Goal: Transaction & Acquisition: Book appointment/travel/reservation

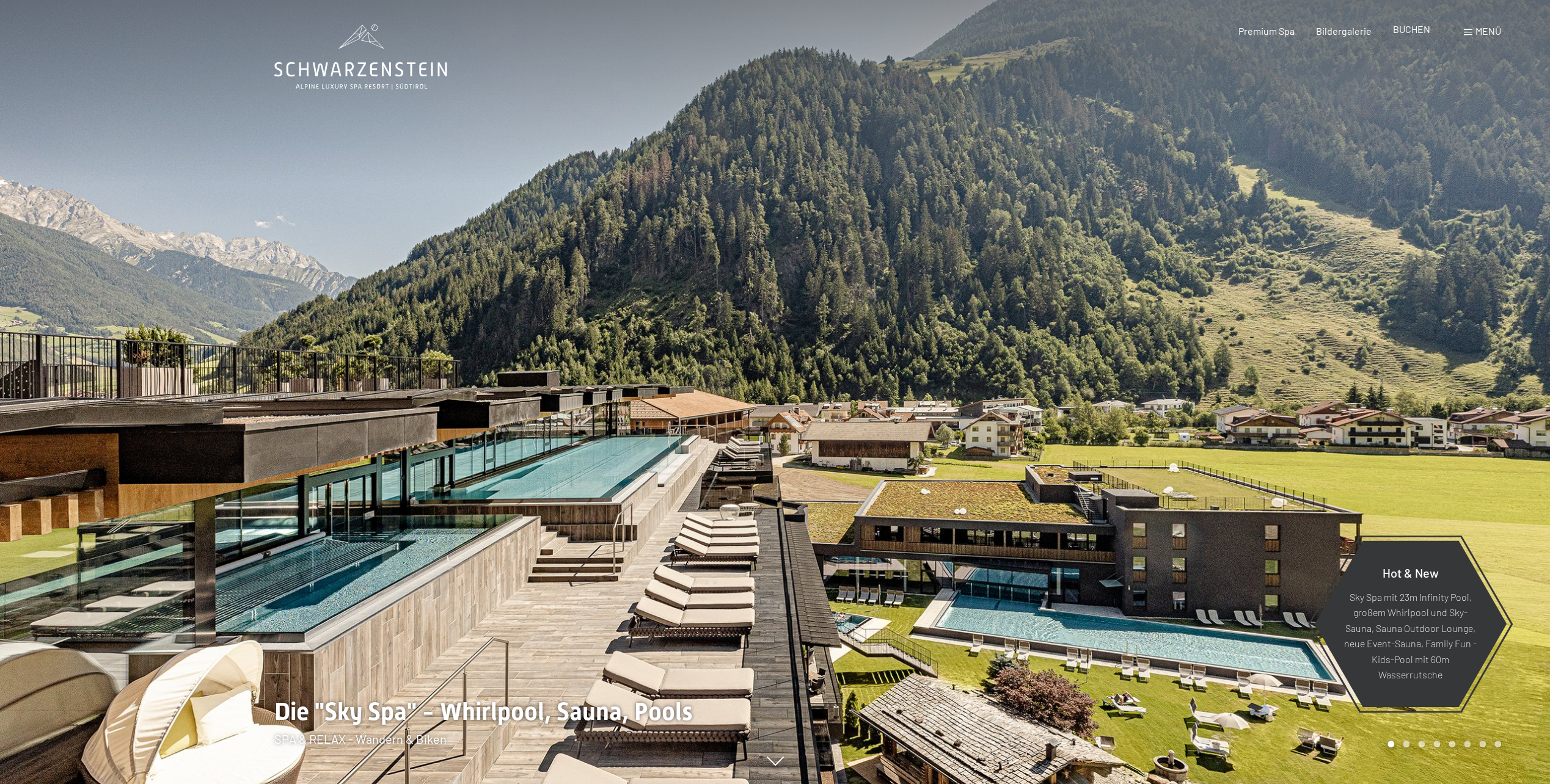
click at [1417, 36] on div "BUCHEN" at bounding box center [1412, 29] width 38 height 13
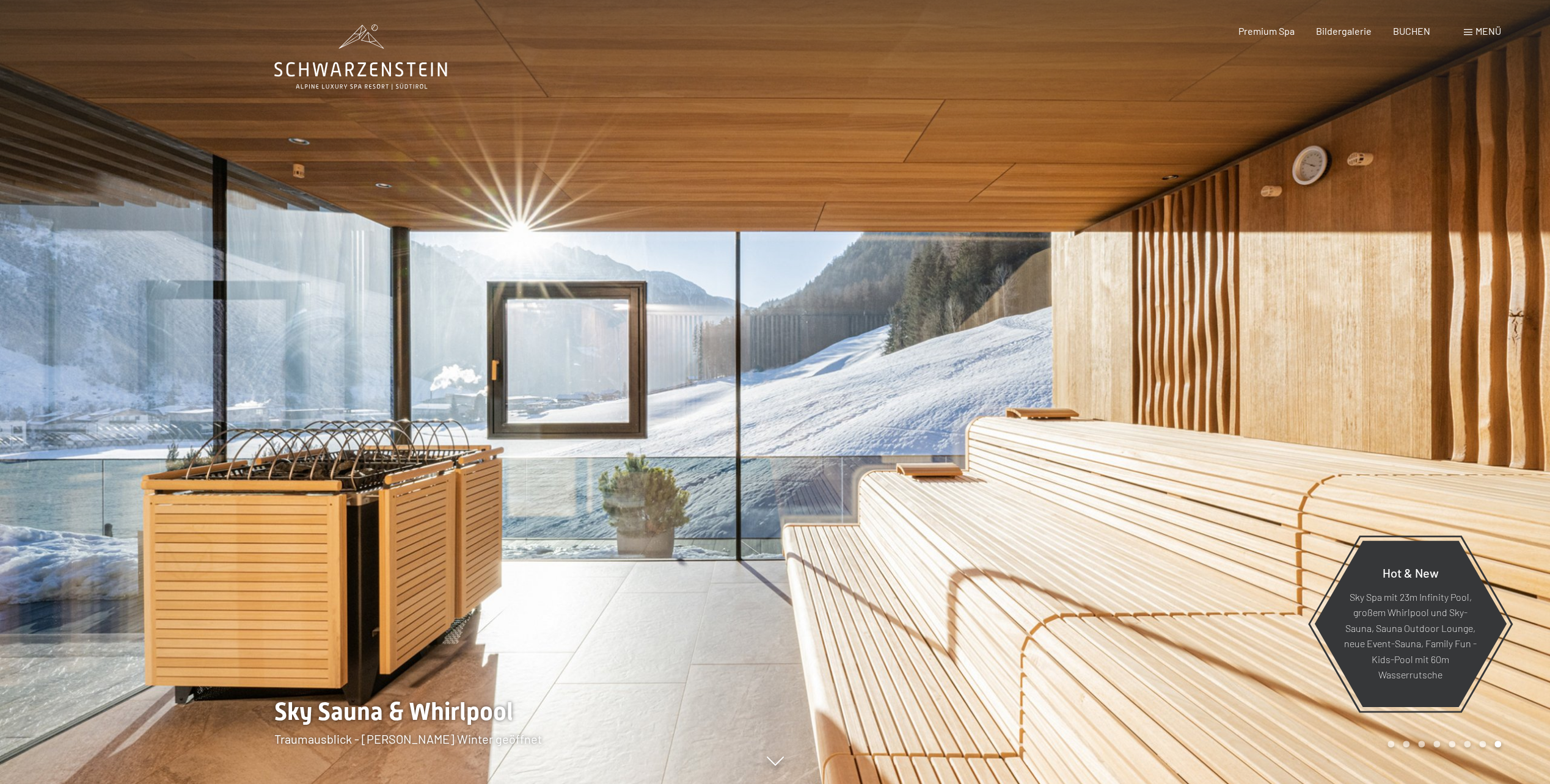
click at [1495, 37] on span "Menü" at bounding box center [1488, 31] width 25 height 11
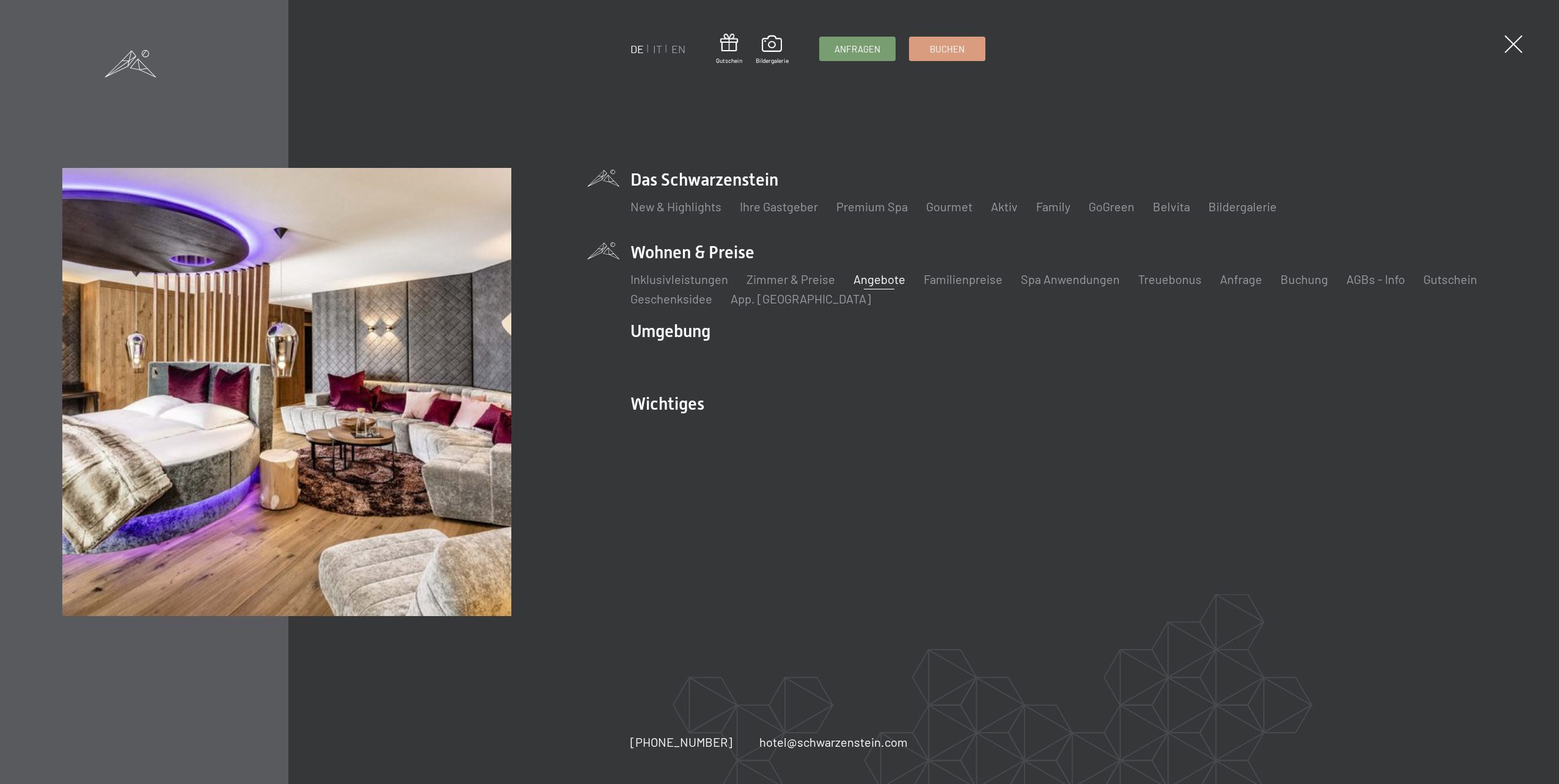
click at [857, 280] on link "Angebote" at bounding box center [878, 280] width 52 height 15
click at [926, 49] on link "Buchen" at bounding box center [947, 47] width 75 height 24
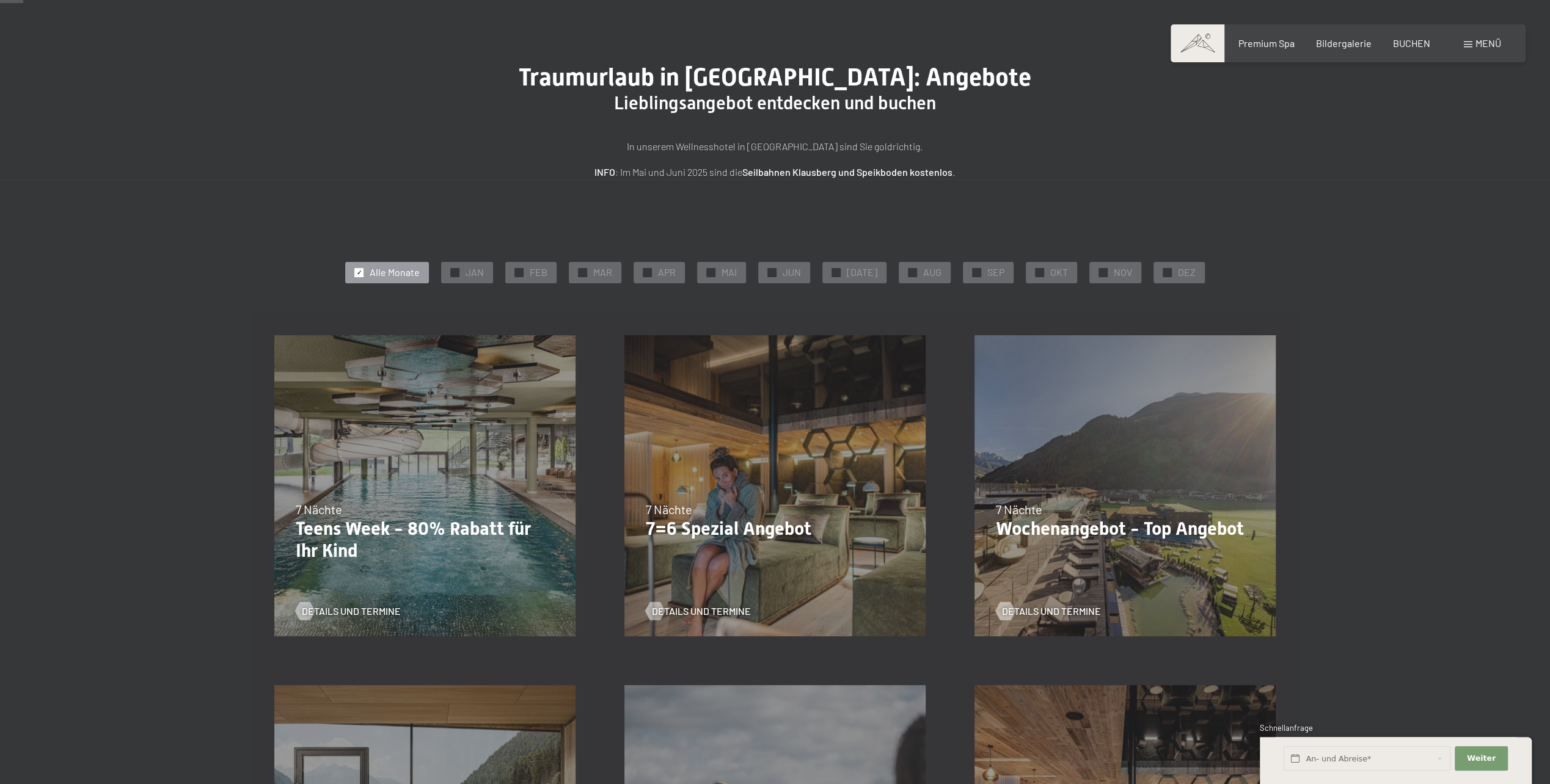
scroll to position [61, 0]
click at [1090, 267] on div "✓ NOV" at bounding box center [1115, 270] width 52 height 21
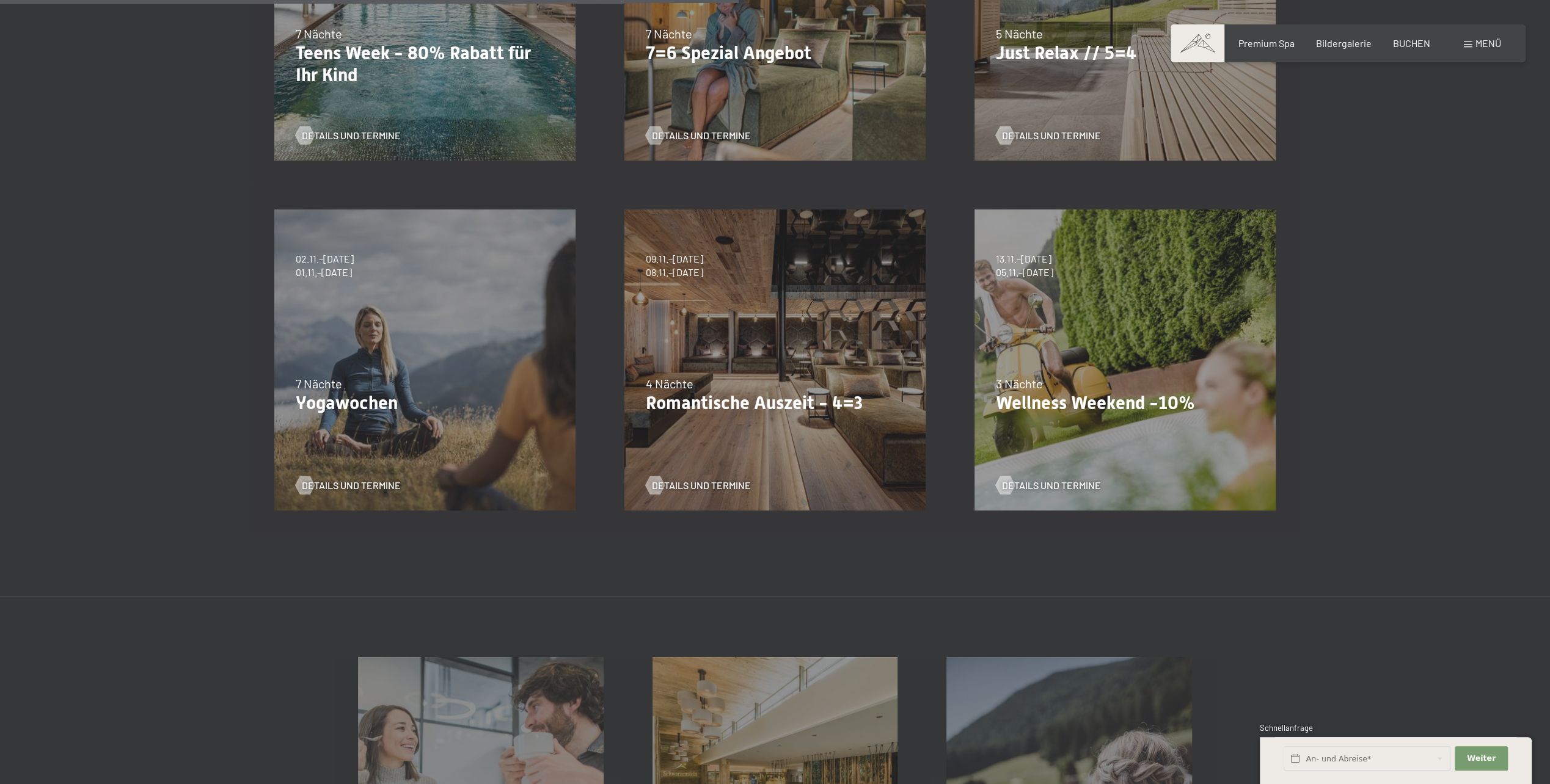
scroll to position [488, 0]
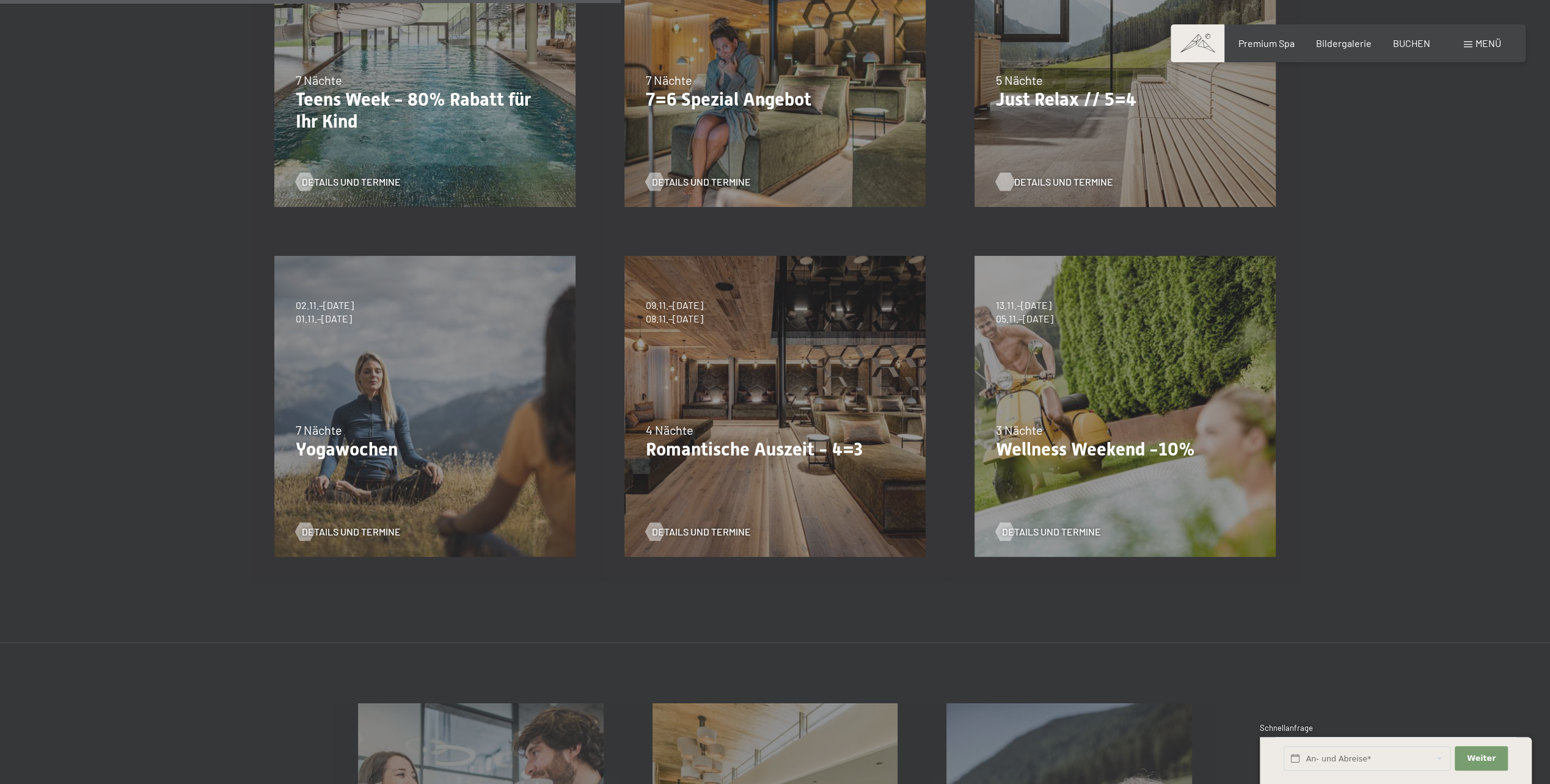
click at [1080, 175] on span "Details und Termine" at bounding box center [1063, 182] width 99 height 13
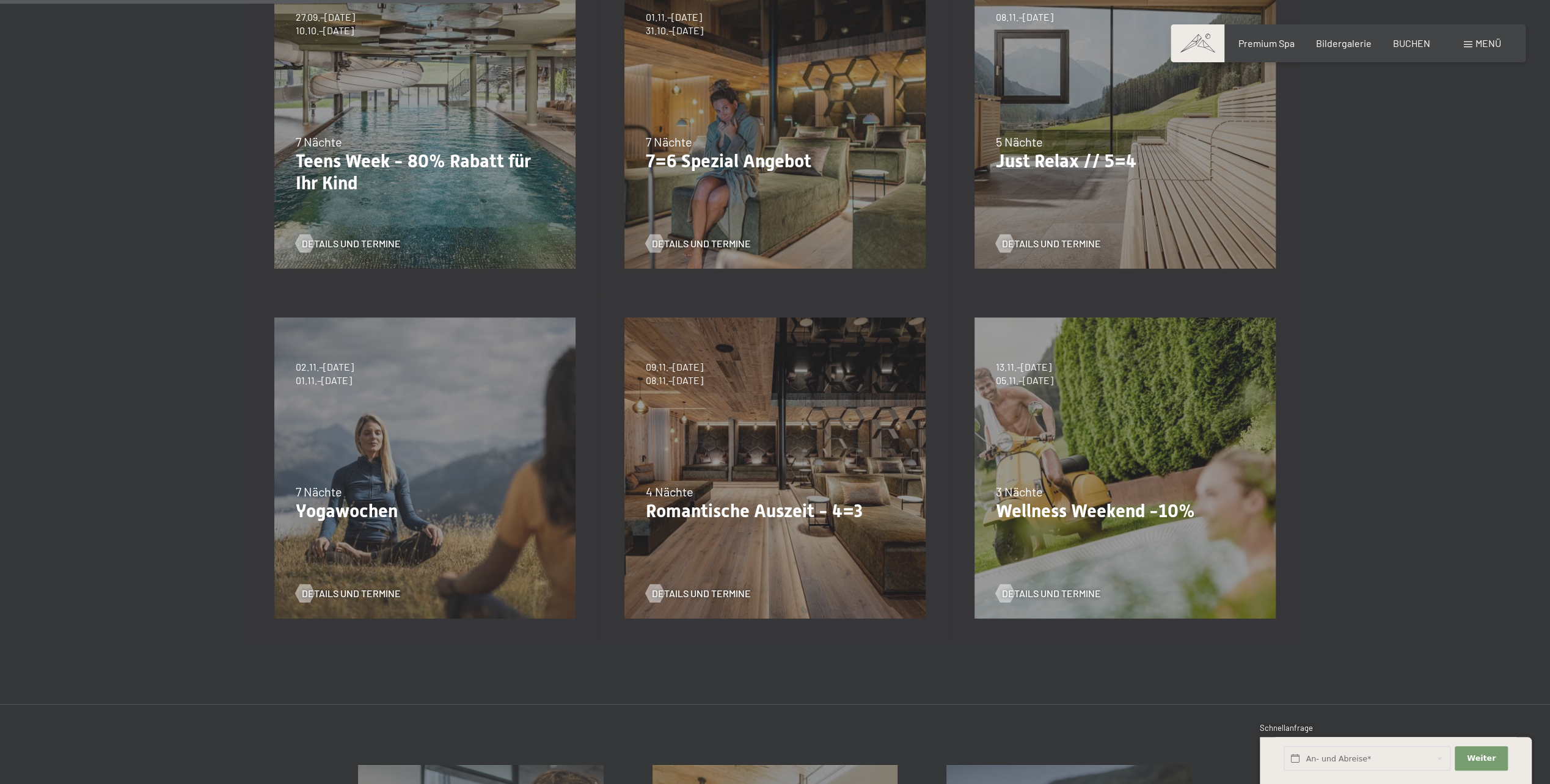
scroll to position [427, 0]
click at [730, 597] on span "Details und Termine" at bounding box center [713, 593] width 99 height 13
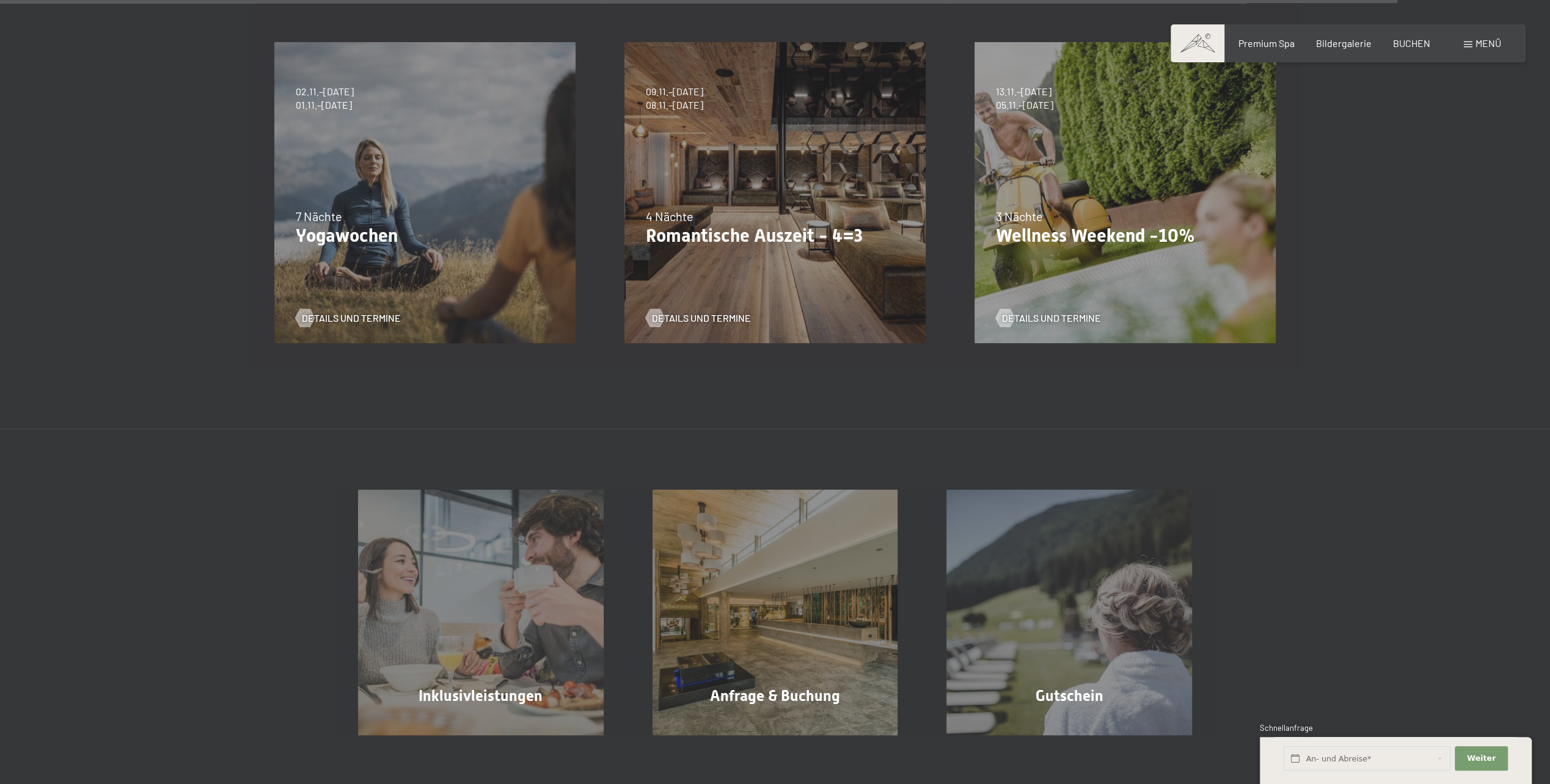
scroll to position [0, 0]
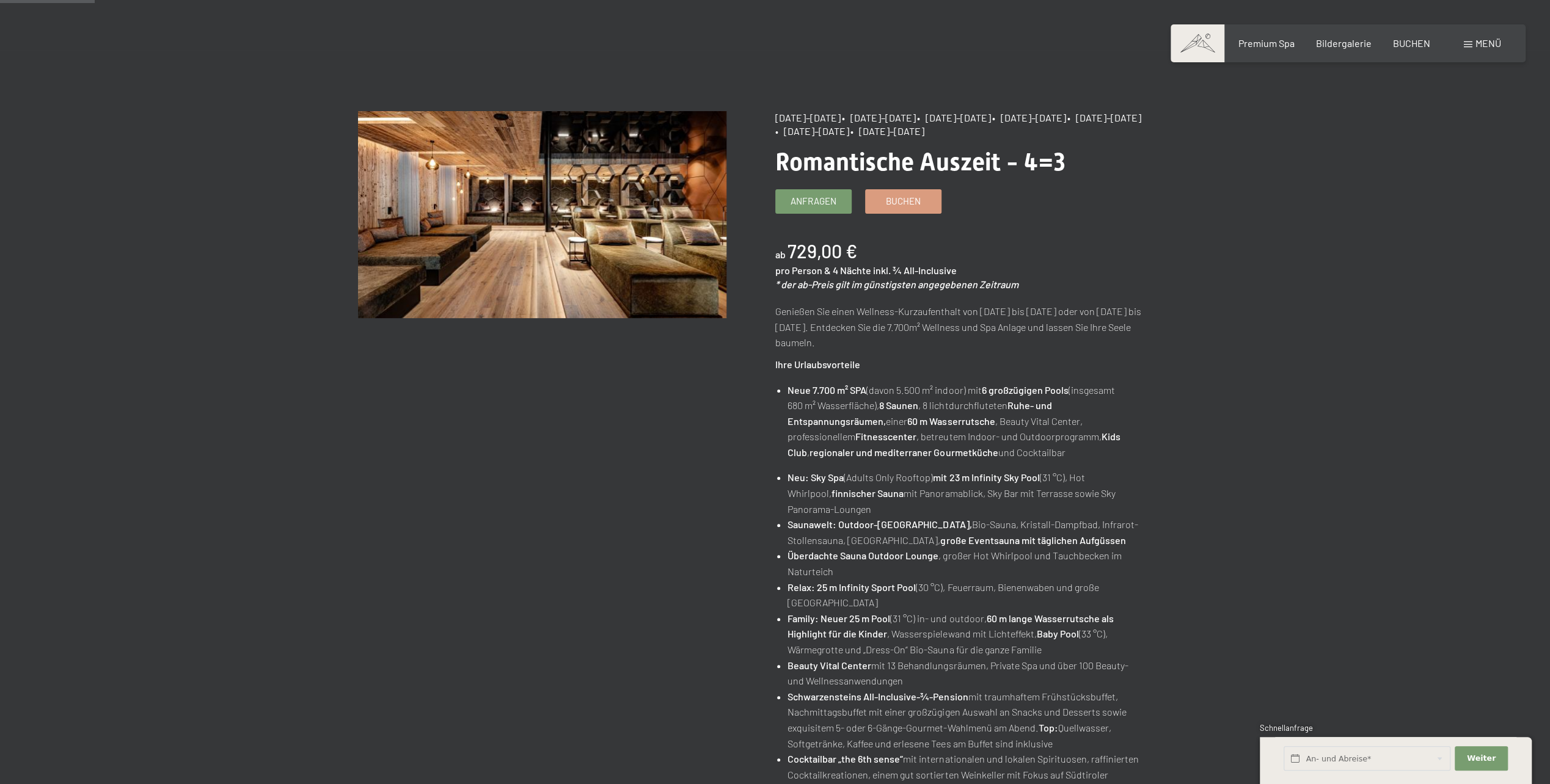
scroll to position [61, 0]
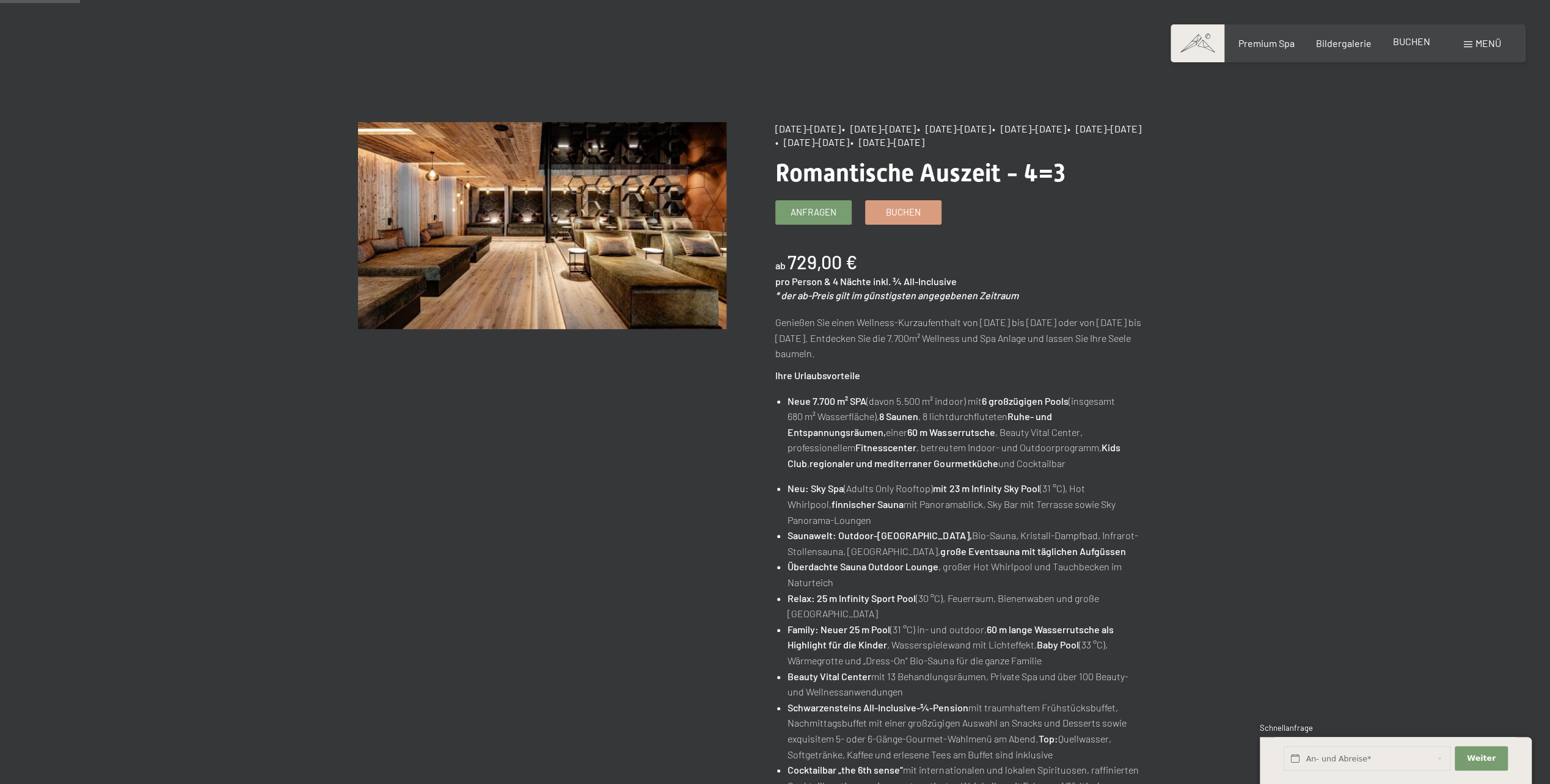
click at [1416, 44] on span "BUCHEN" at bounding box center [1412, 41] width 38 height 11
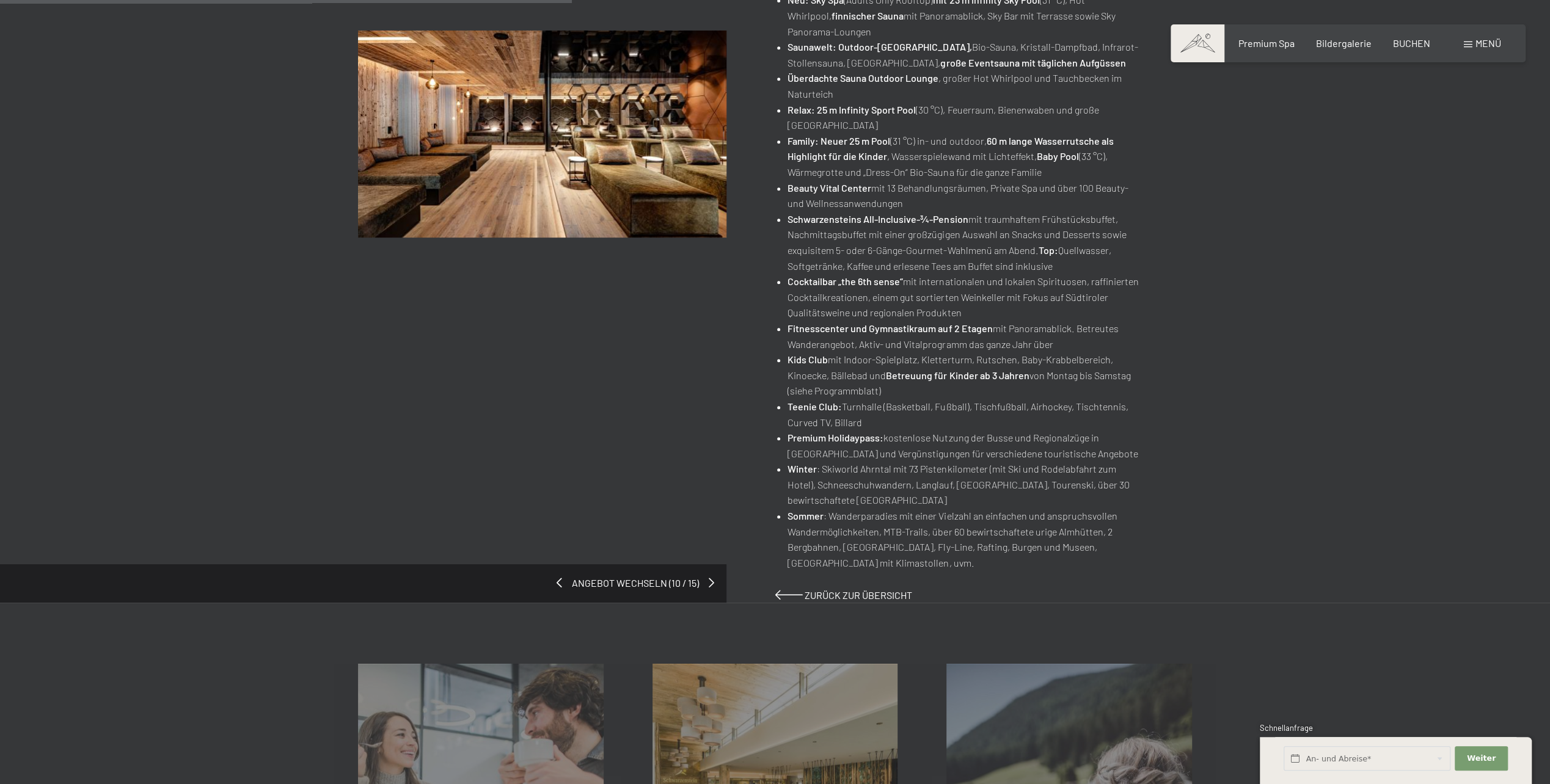
scroll to position [0, 0]
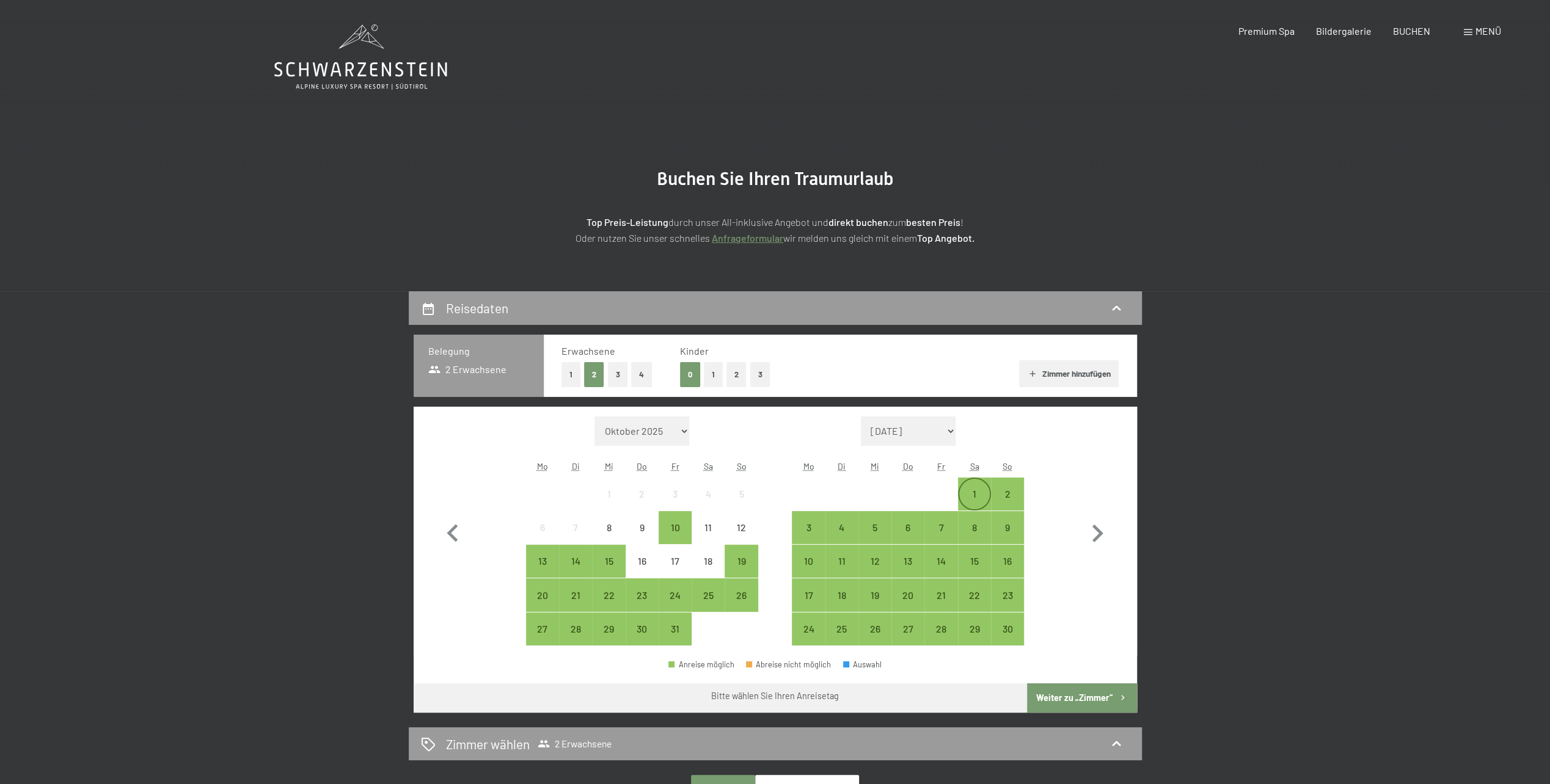
click at [974, 490] on div "1" at bounding box center [975, 504] width 30 height 30
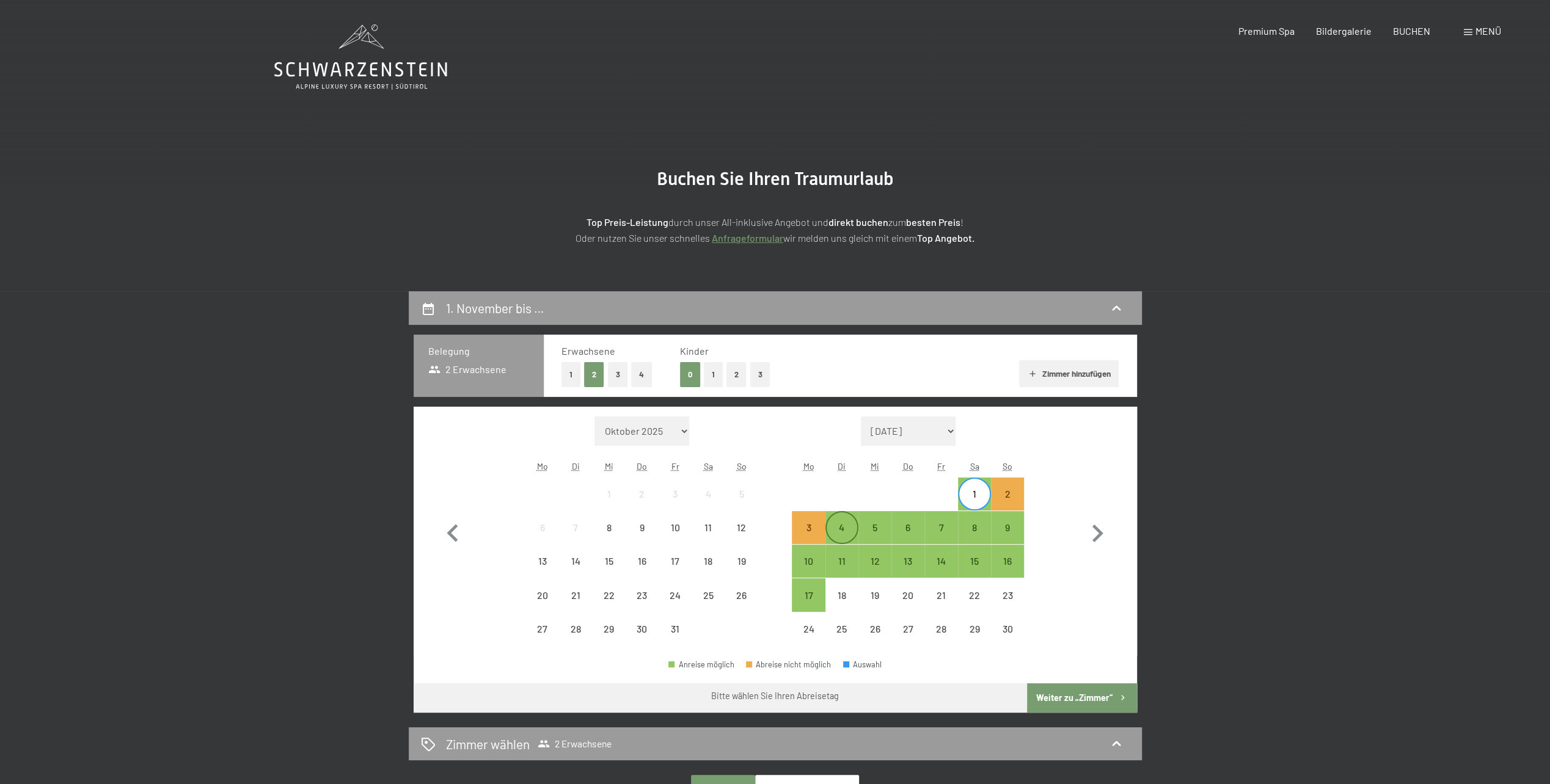
click at [846, 530] on div "4" at bounding box center [842, 537] width 30 height 30
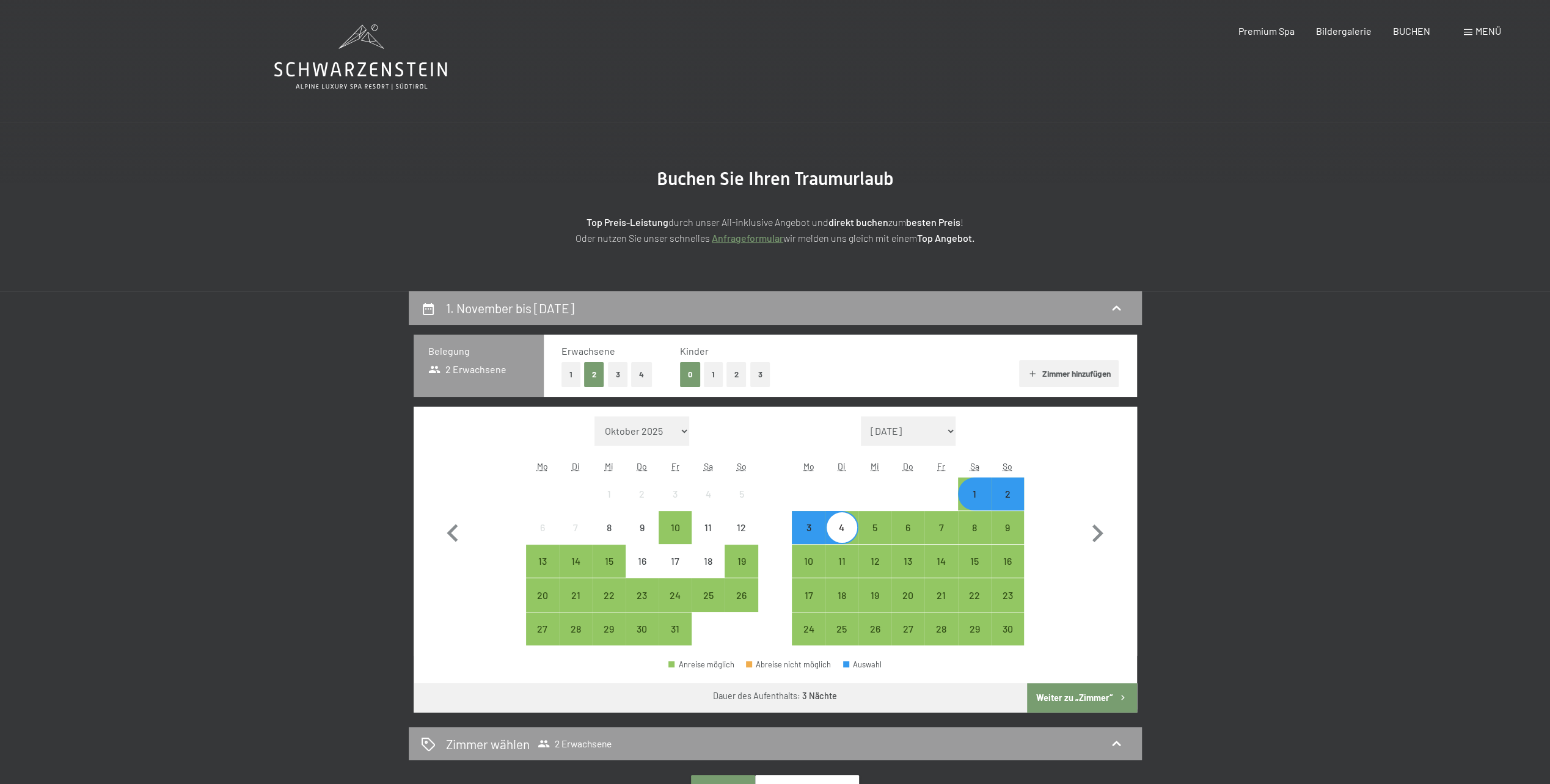
click at [1104, 707] on button "Weiter zu „Zimmer“" at bounding box center [1082, 697] width 109 height 29
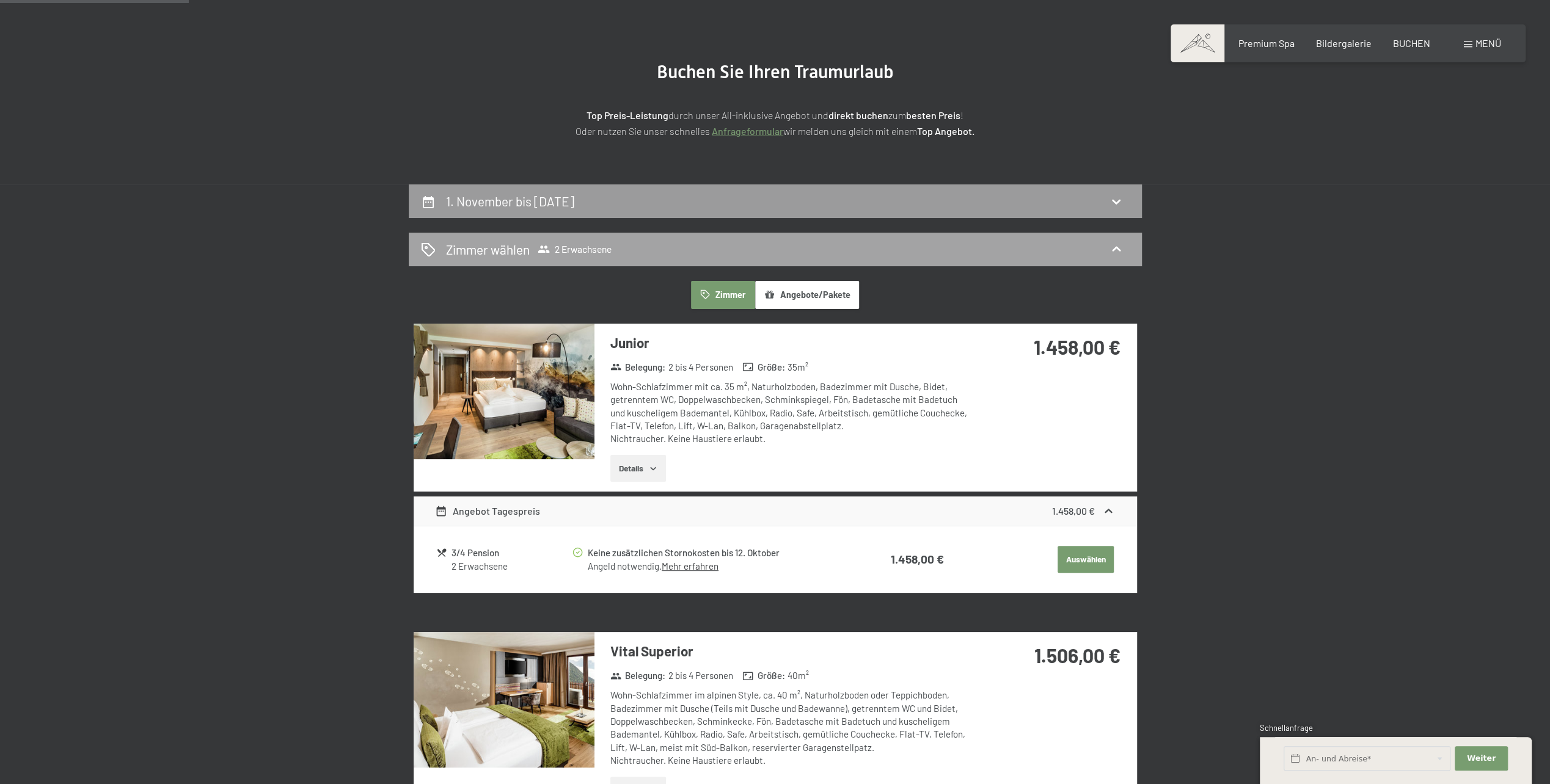
scroll to position [47, 0]
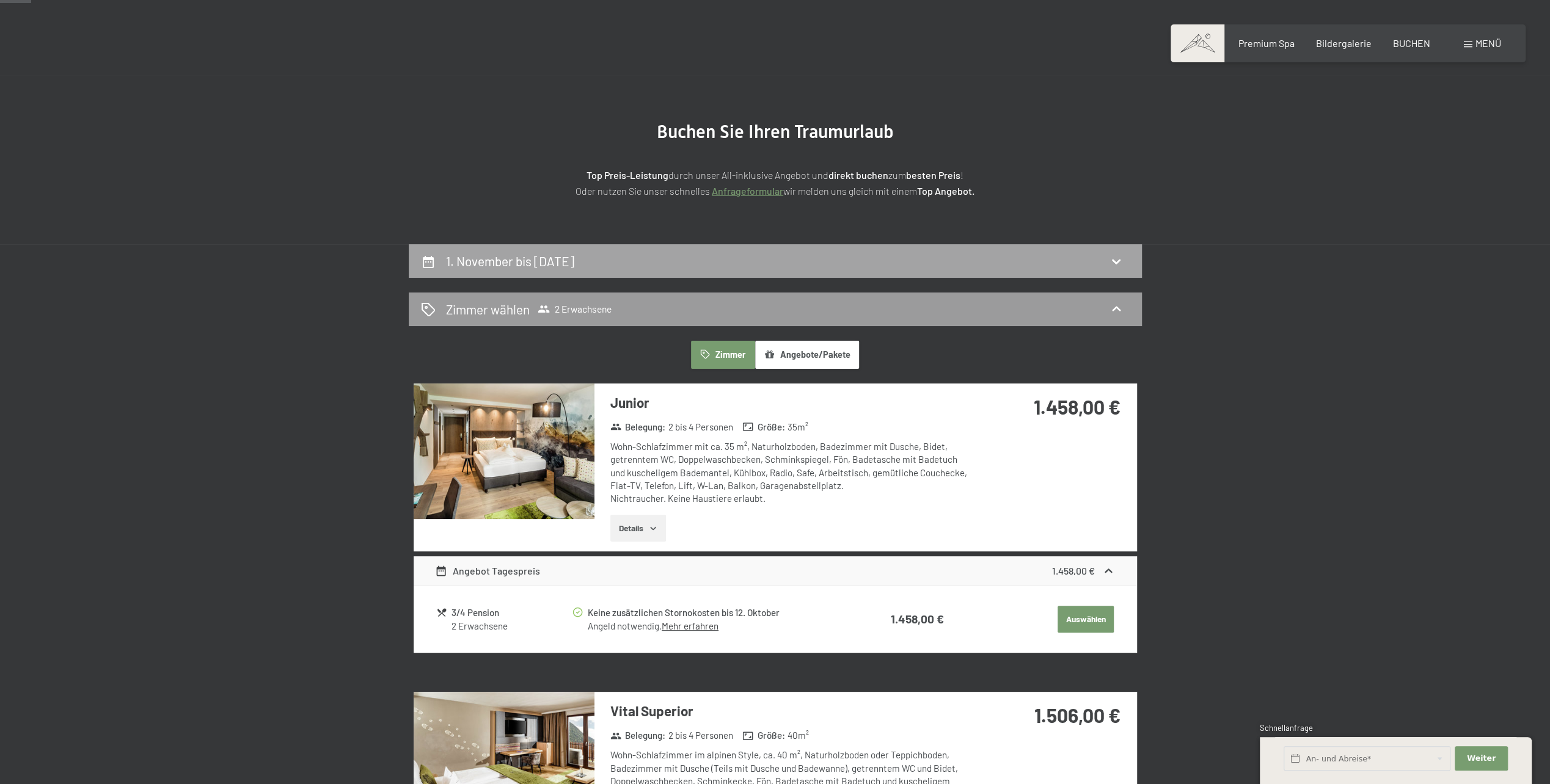
click at [841, 259] on div "1. November bis 4. November 2025" at bounding box center [775, 261] width 709 height 18
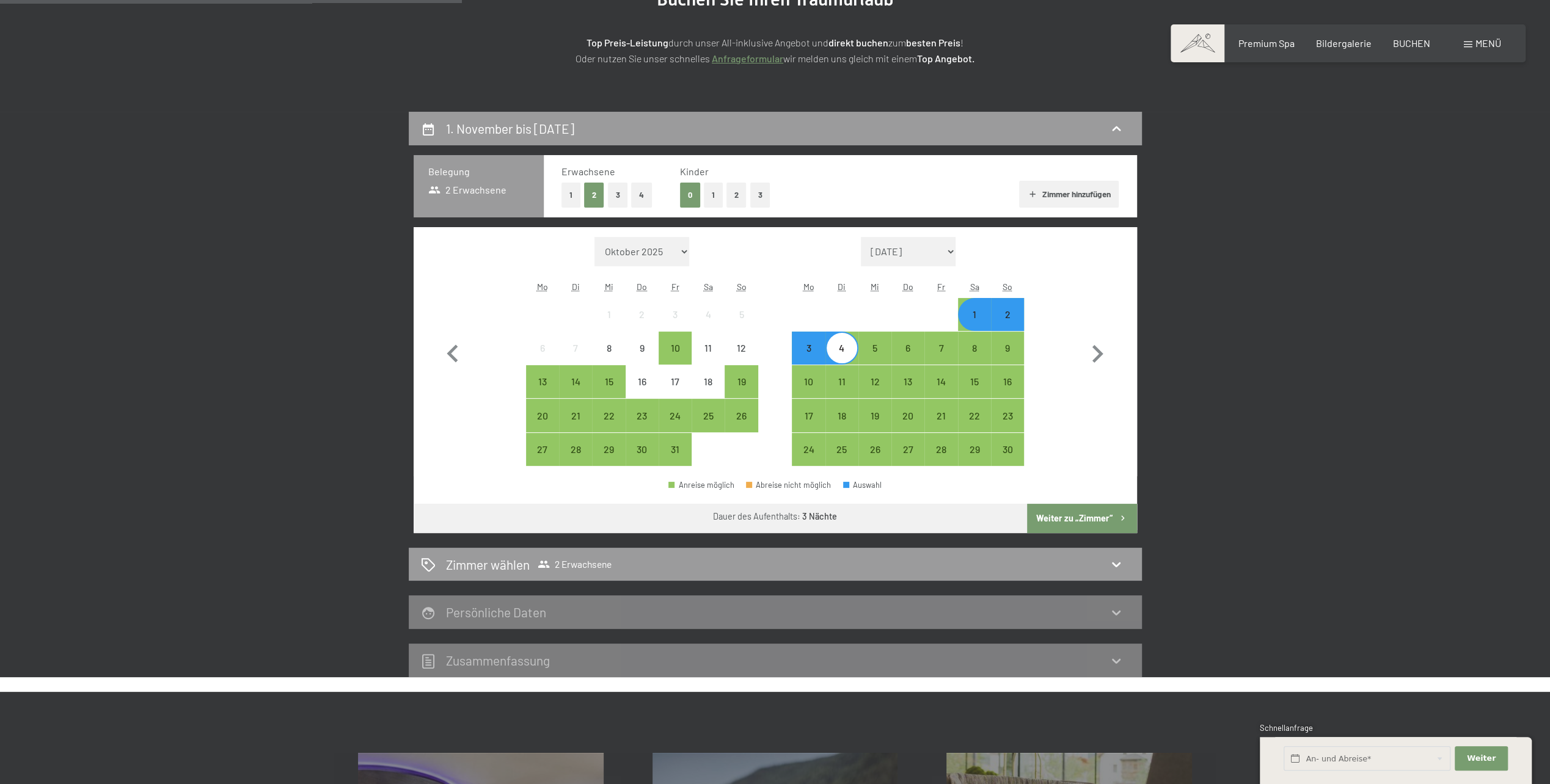
scroll to position [0, 0]
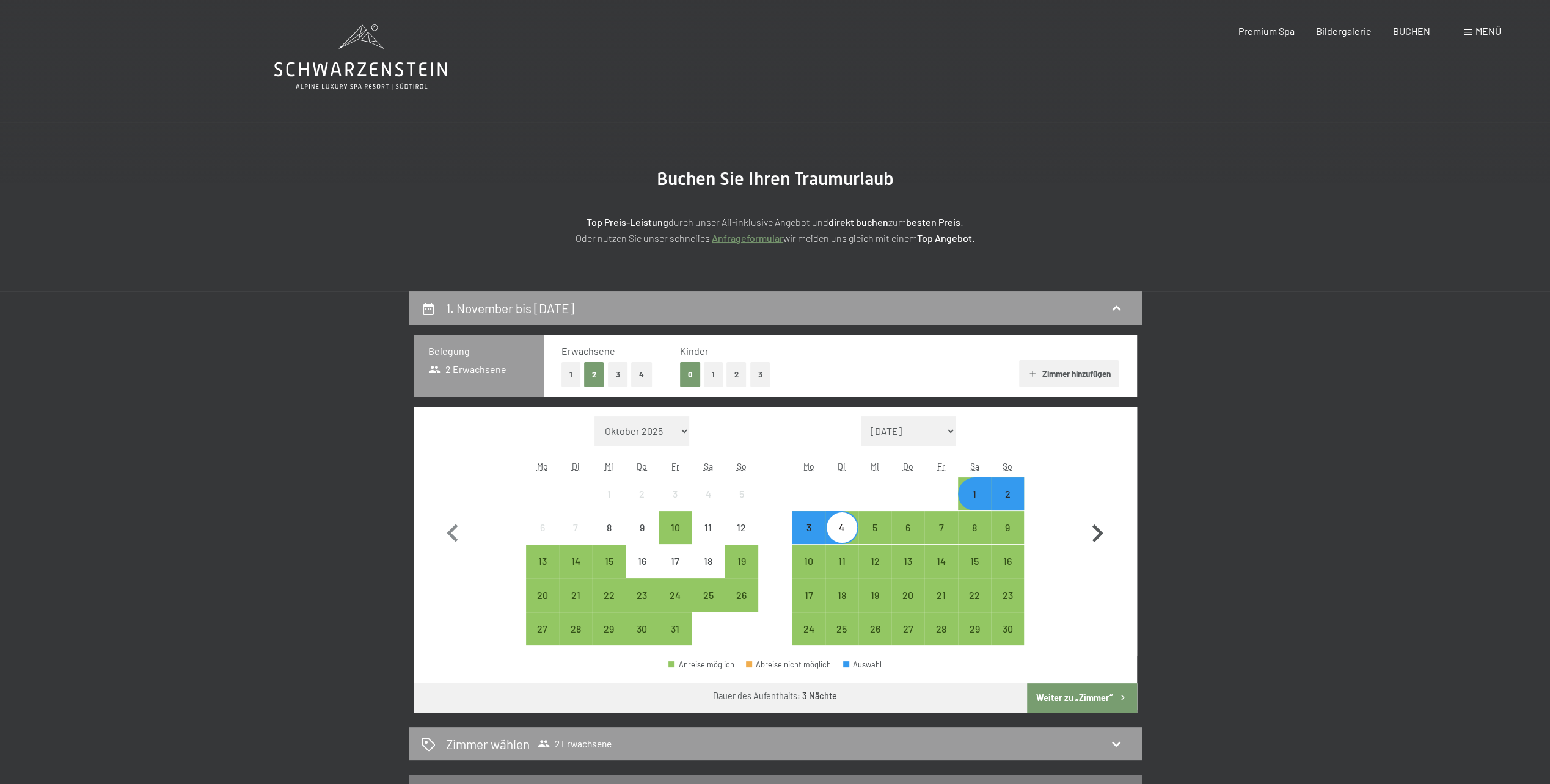
click at [1083, 532] on icon "button" at bounding box center [1098, 534] width 36 height 36
select select "2025-11-01"
select select "2025-12-01"
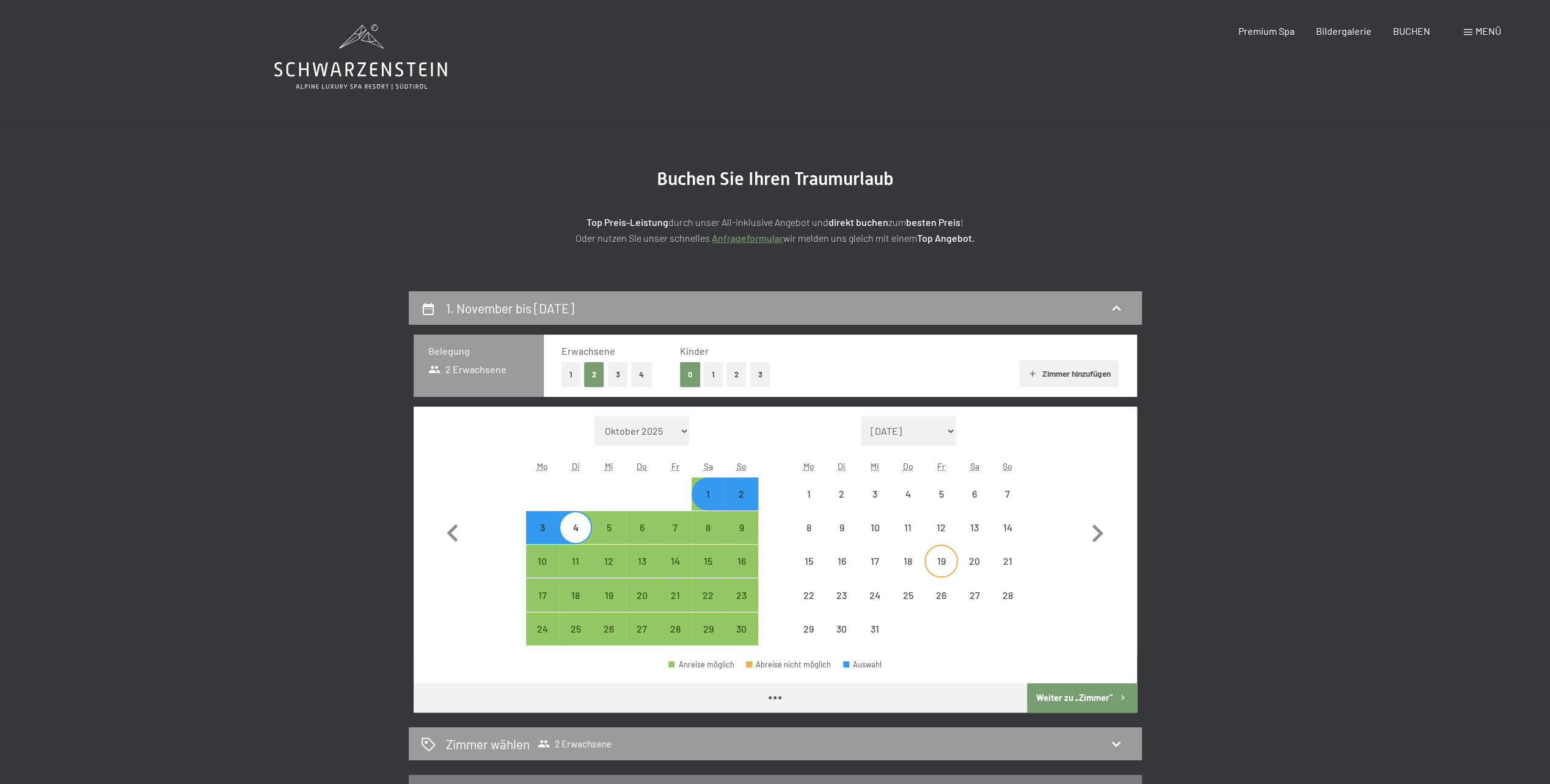
select select "2025-11-01"
select select "2025-12-01"
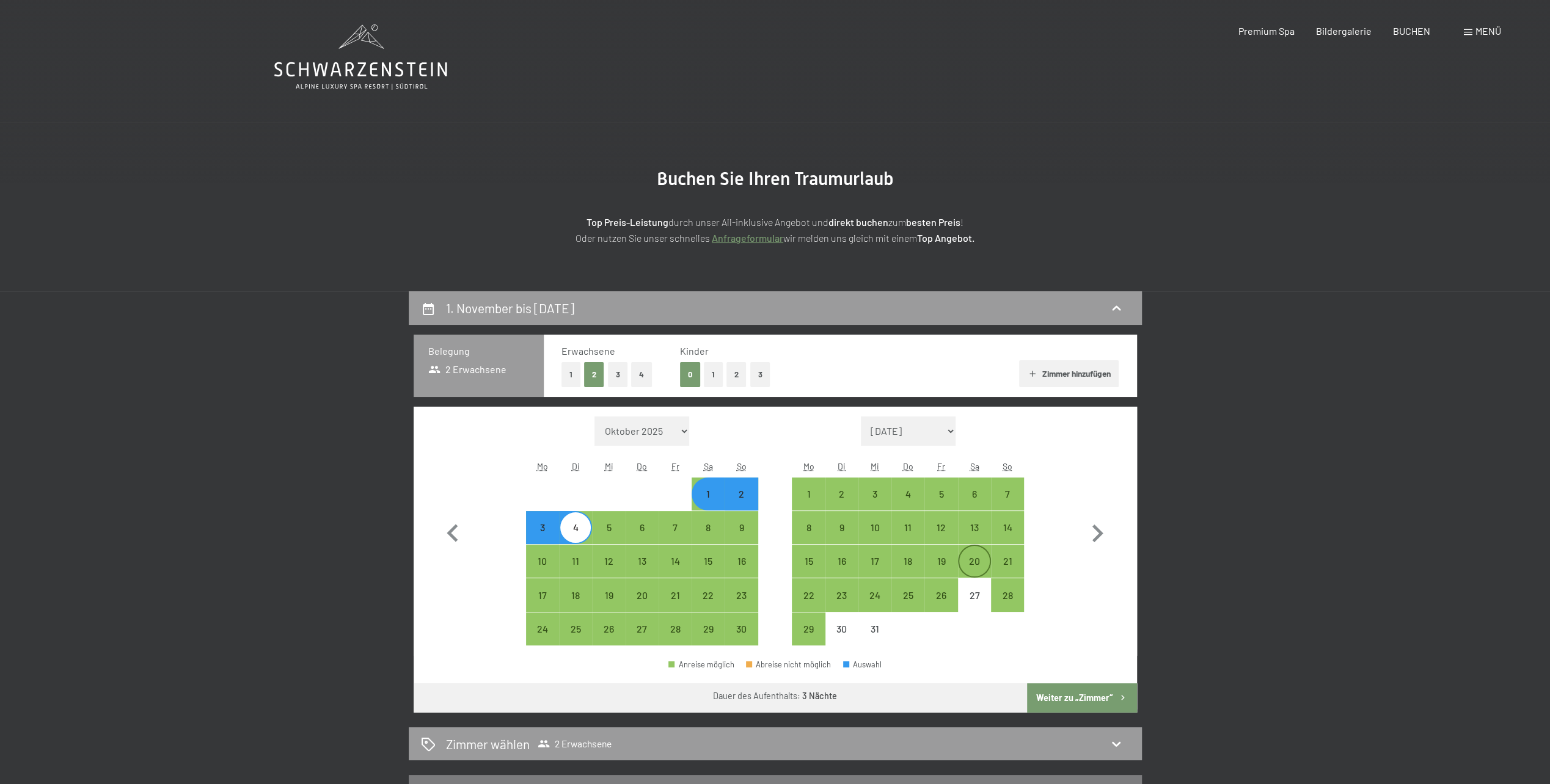
click at [976, 561] on div "20" at bounding box center [975, 571] width 30 height 30
select select "2025-11-01"
select select "2025-12-01"
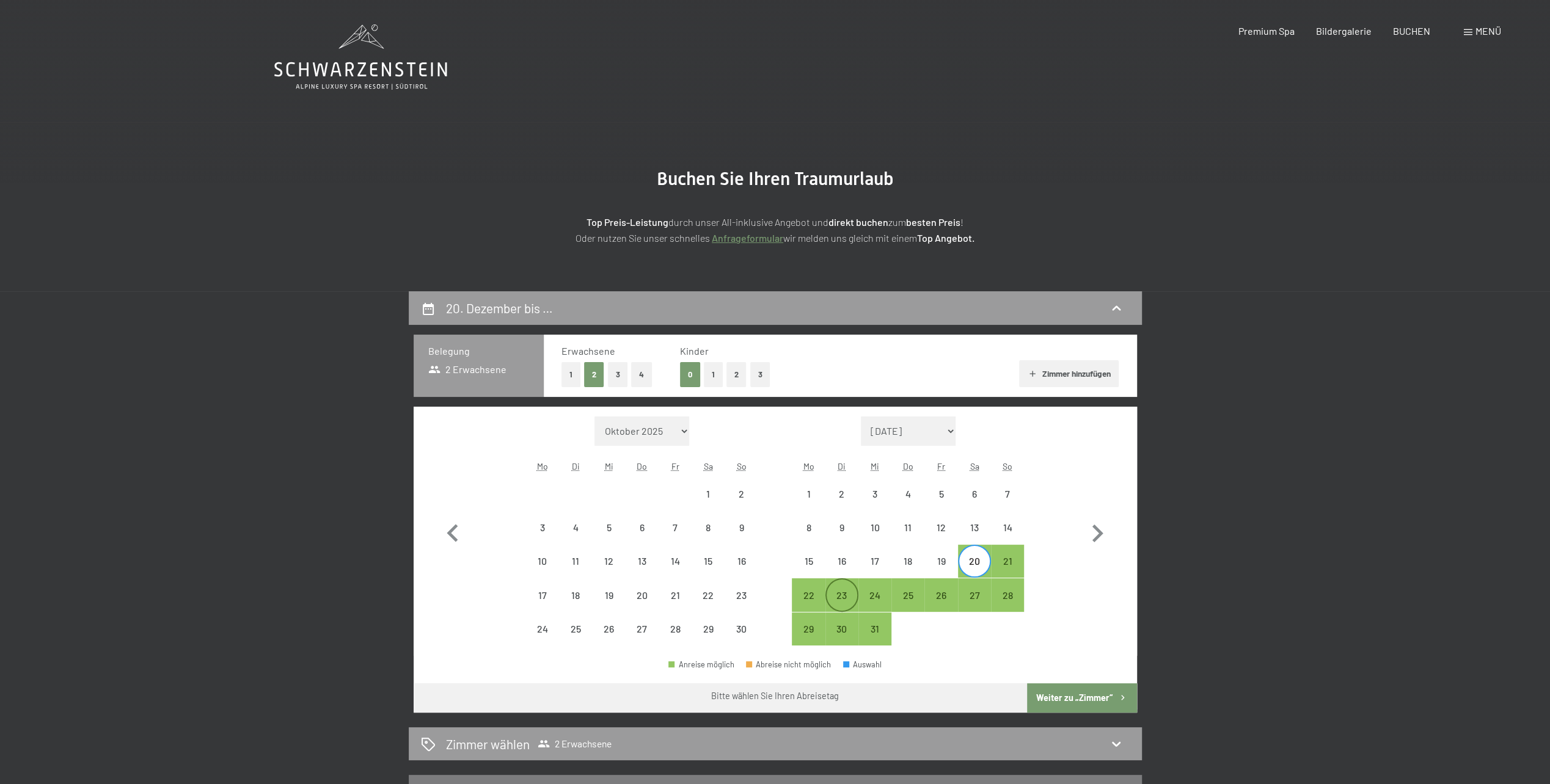
click at [845, 592] on div "23" at bounding box center [842, 605] width 30 height 30
select select "2025-11-01"
select select "2025-12-01"
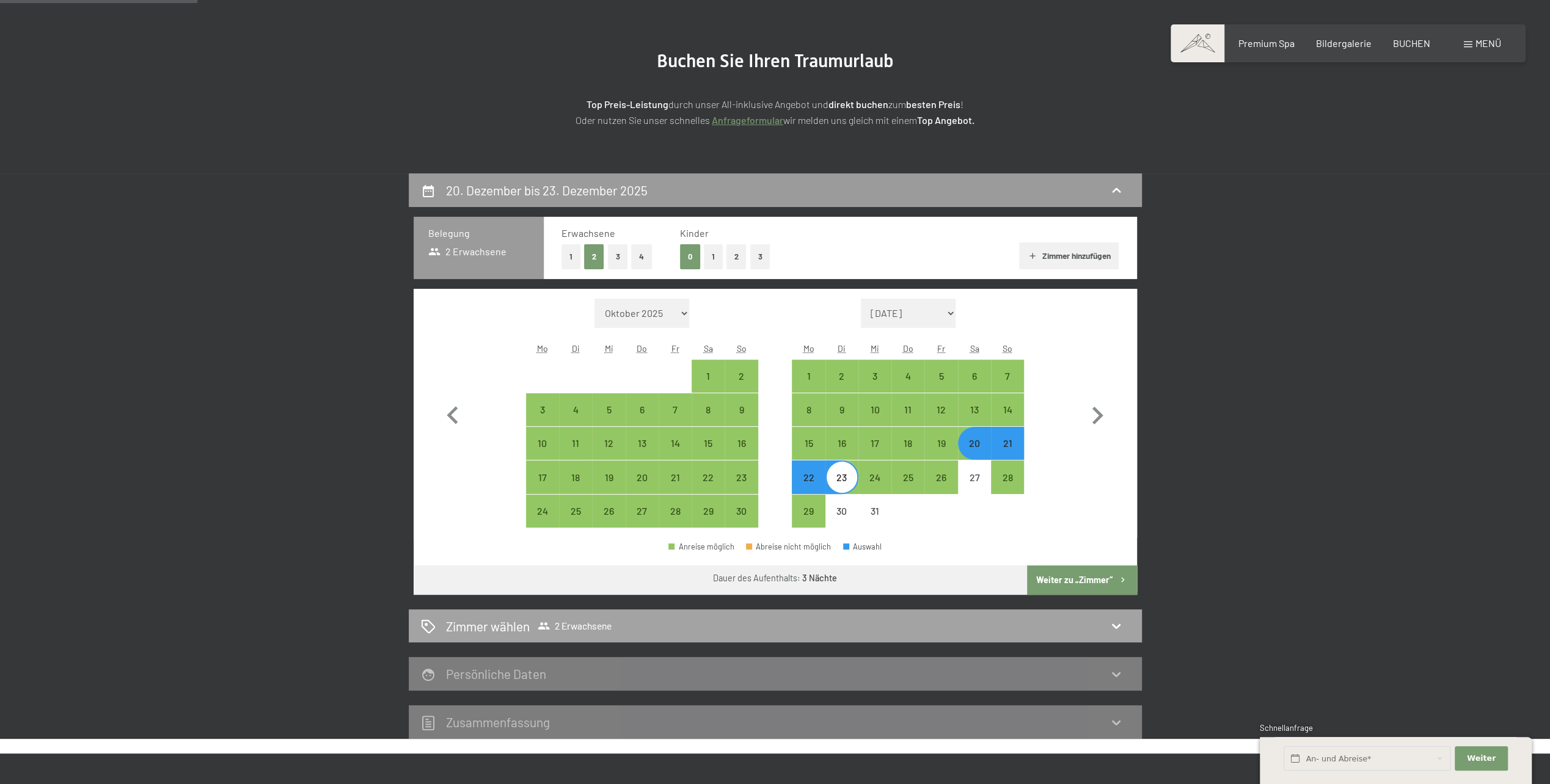
scroll to position [122, 0]
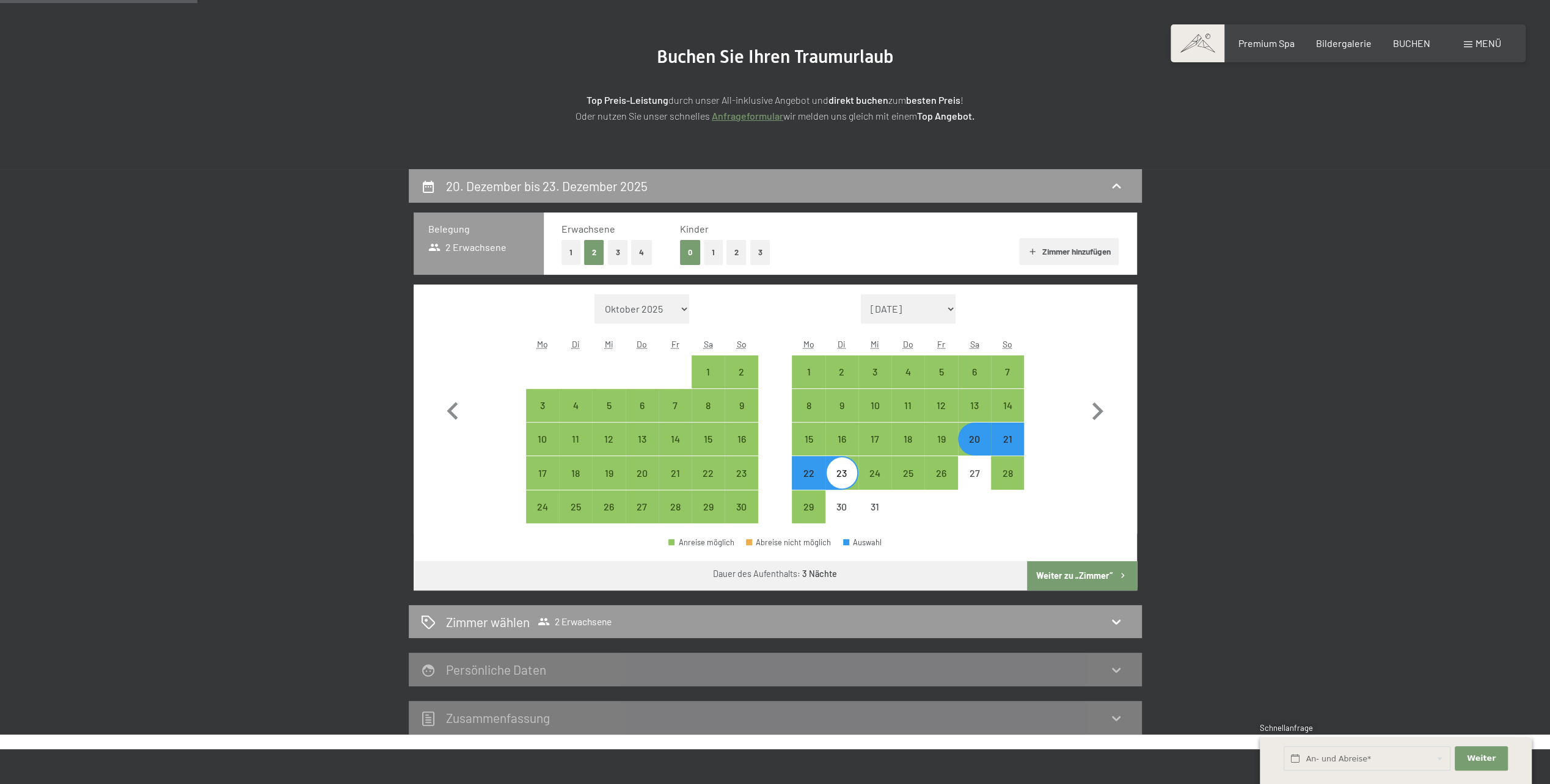
click at [1083, 578] on button "Weiter zu „Zimmer“" at bounding box center [1082, 575] width 109 height 29
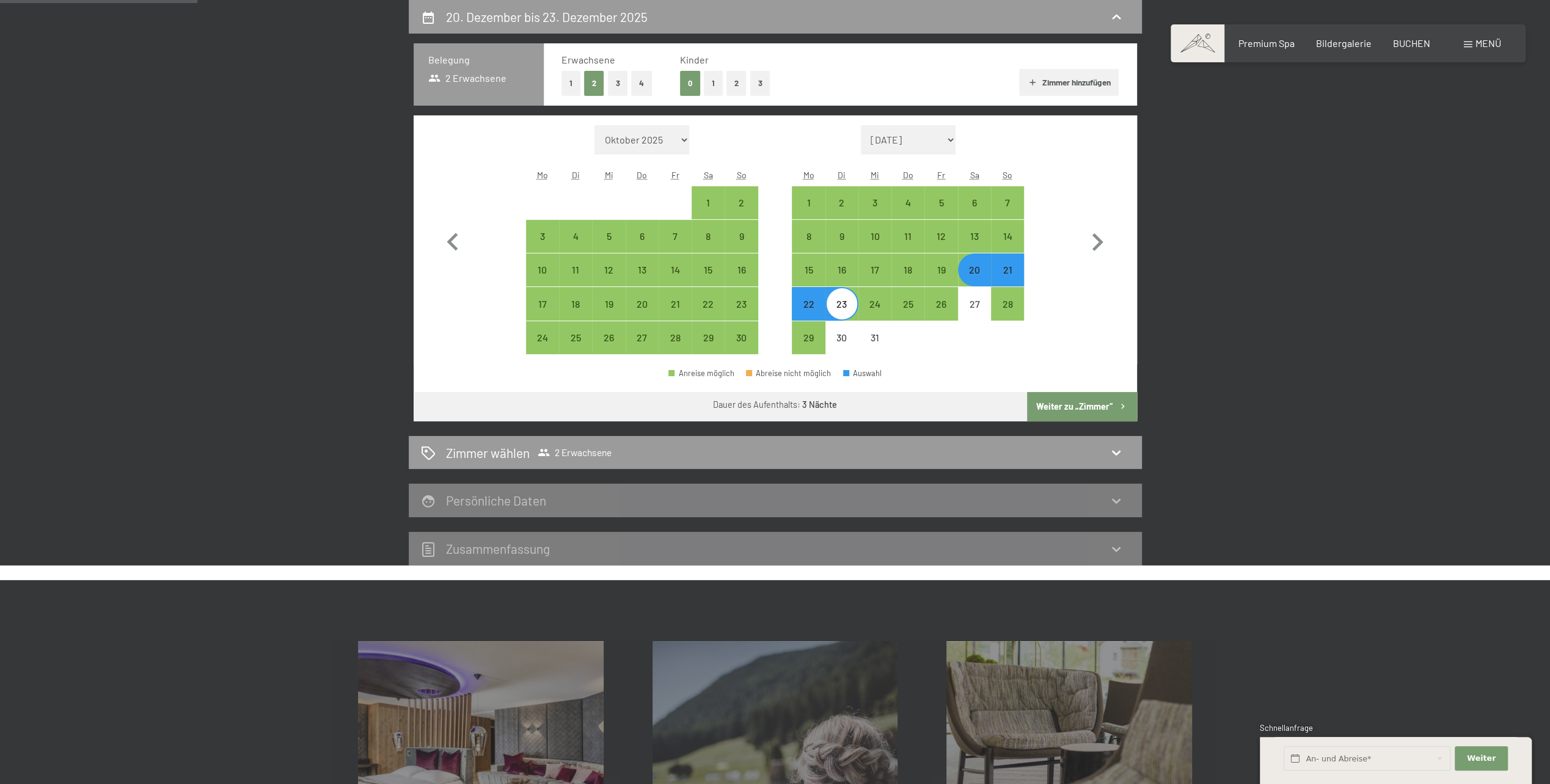
select select "2025-11-01"
select select "2025-12-01"
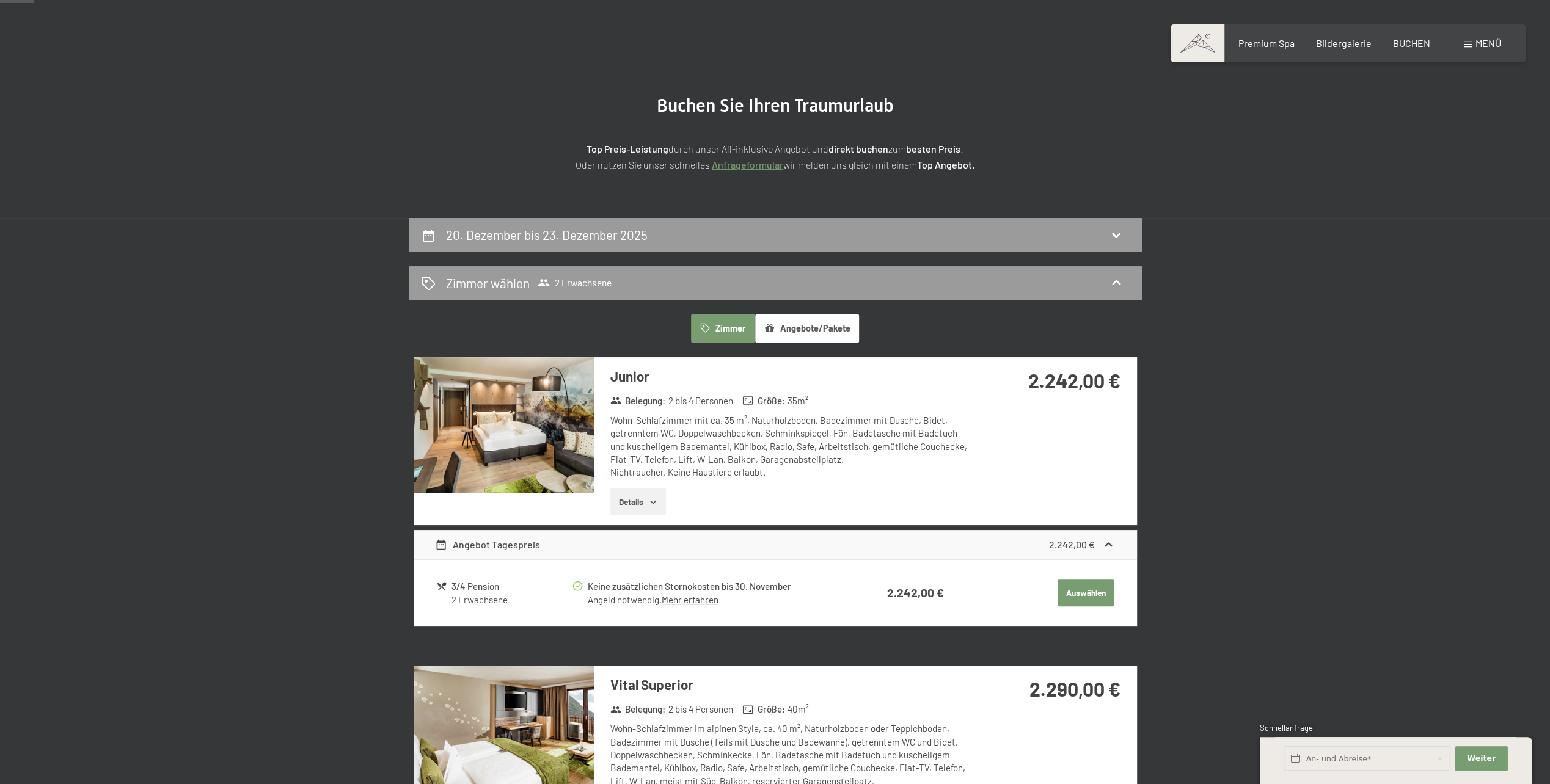
scroll to position [0, 0]
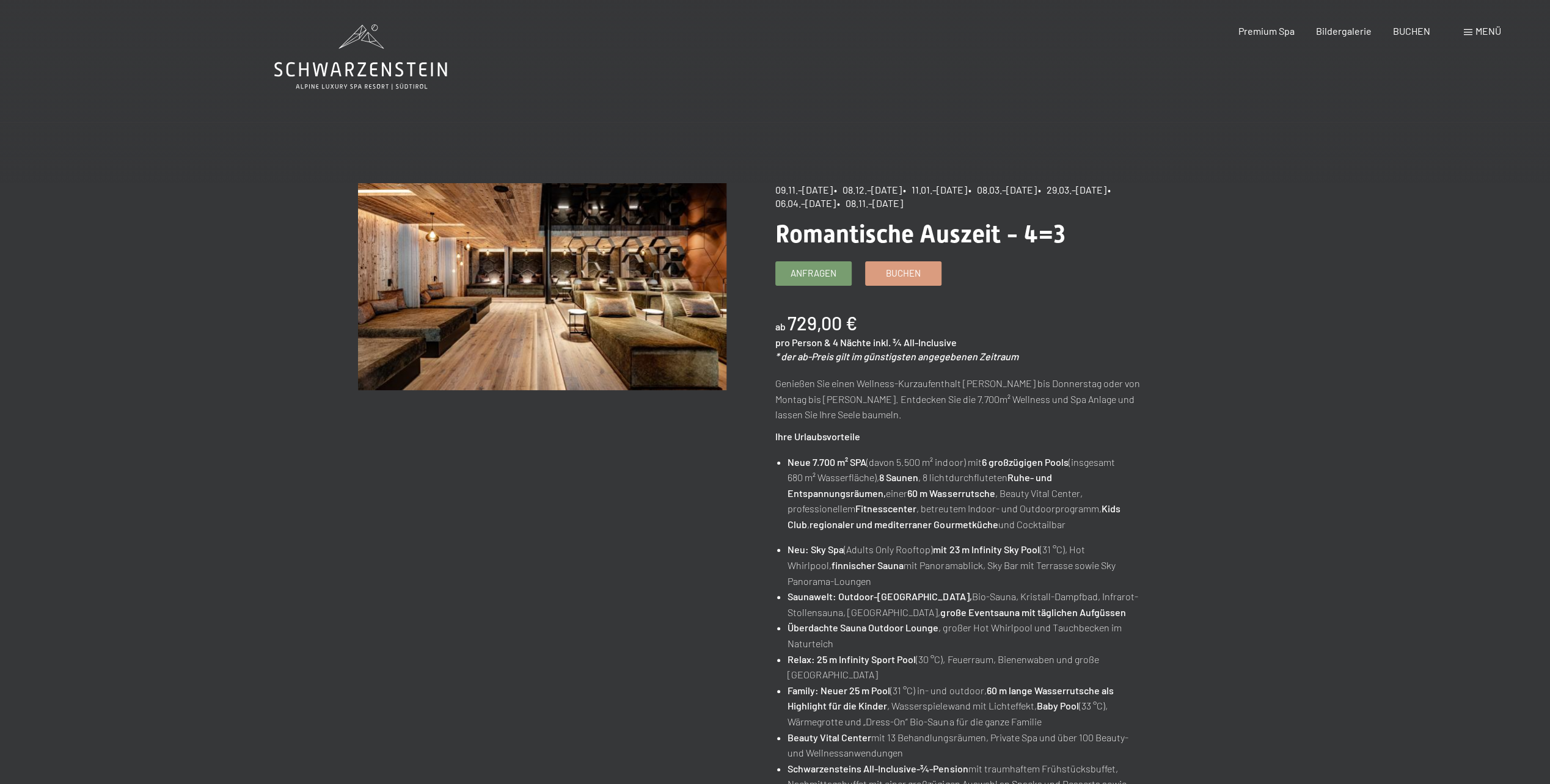
click at [919, 509] on li "Neue 7.700 m² SPA (davon 5.500 m² indoor) mit 6 großzügigen Pools (insgesamt 68…" at bounding box center [965, 493] width 356 height 78
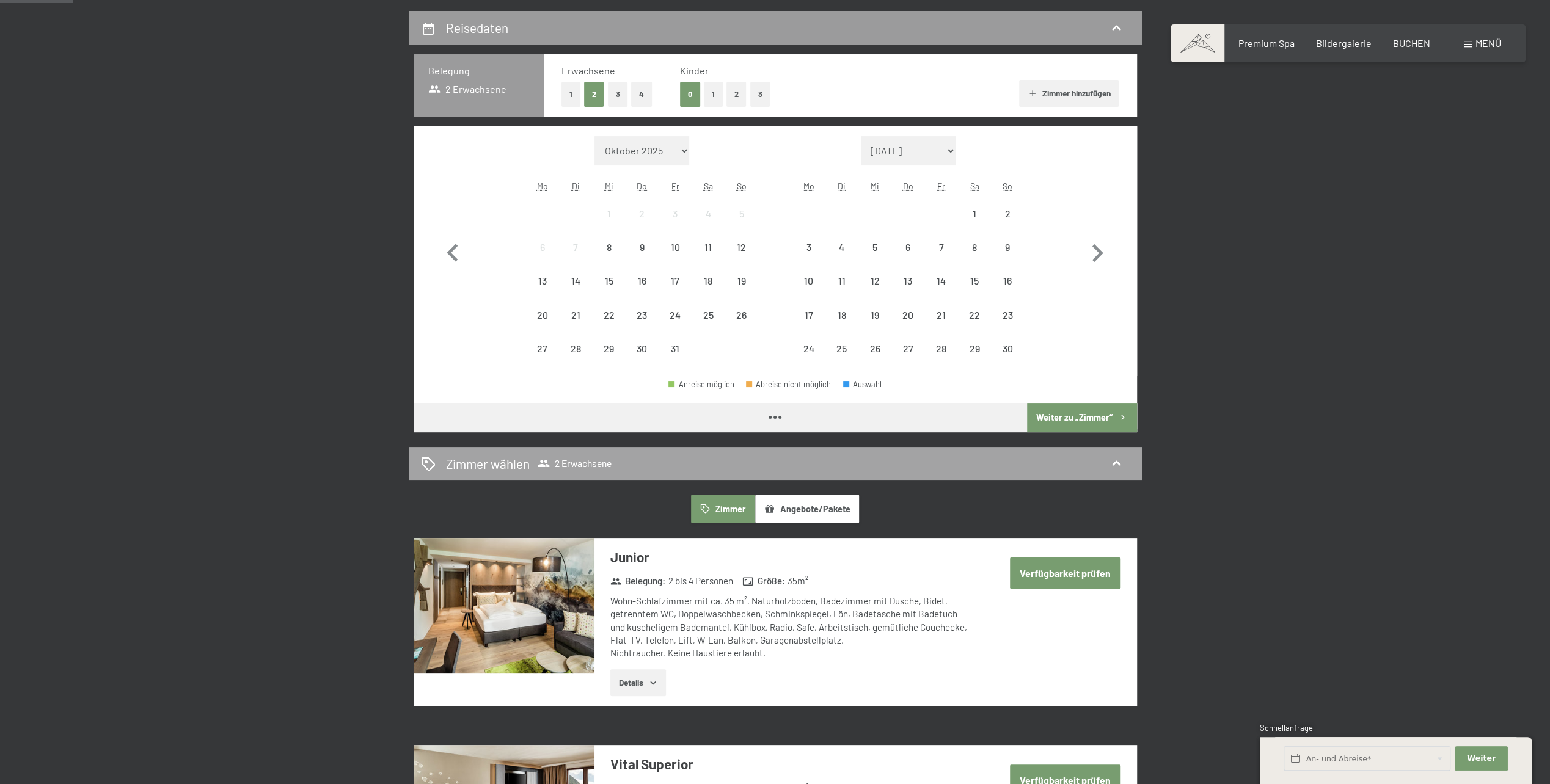
scroll to position [427, 0]
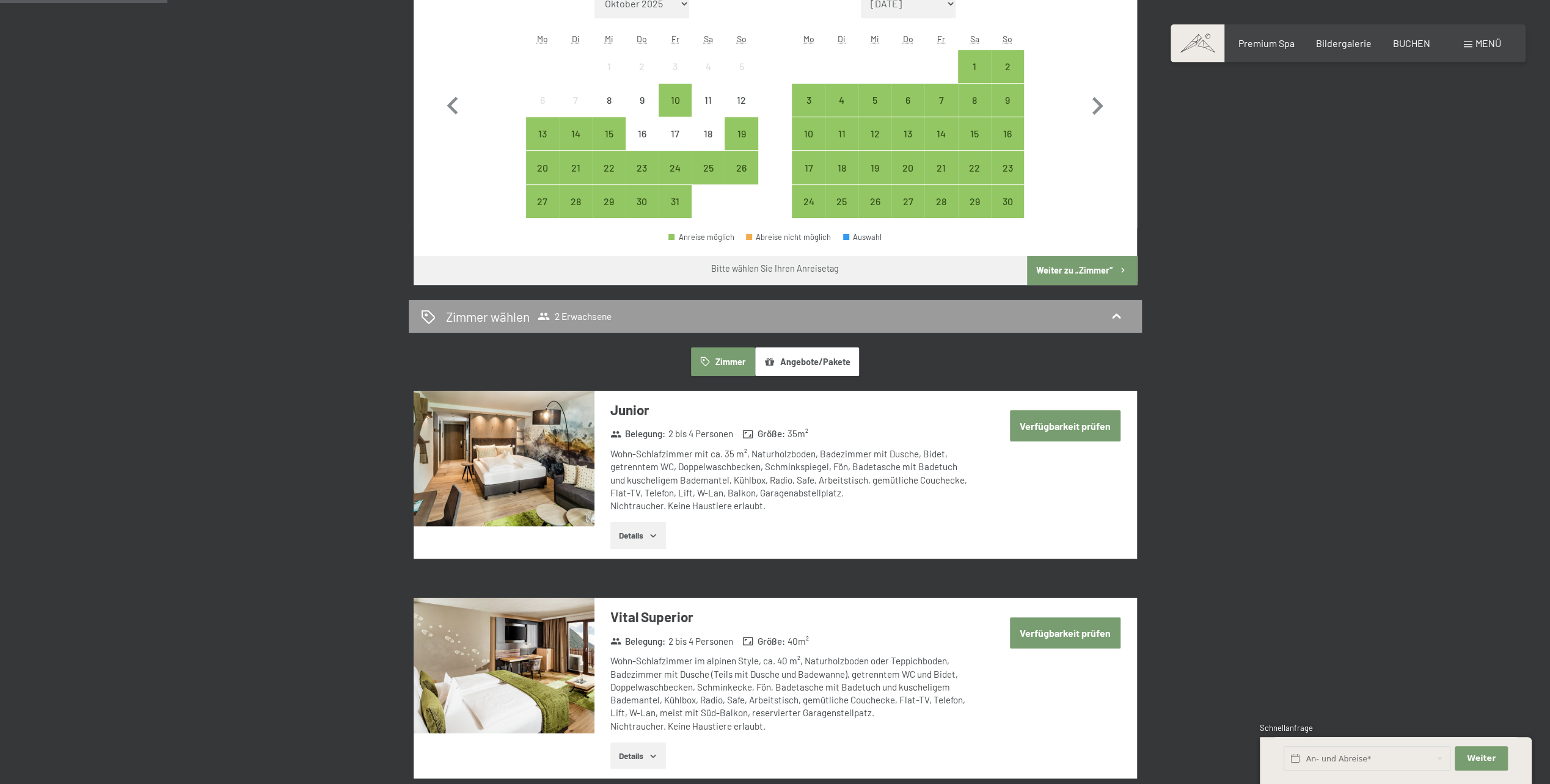
click at [786, 358] on button "Angebote/Pakete" at bounding box center [807, 361] width 104 height 28
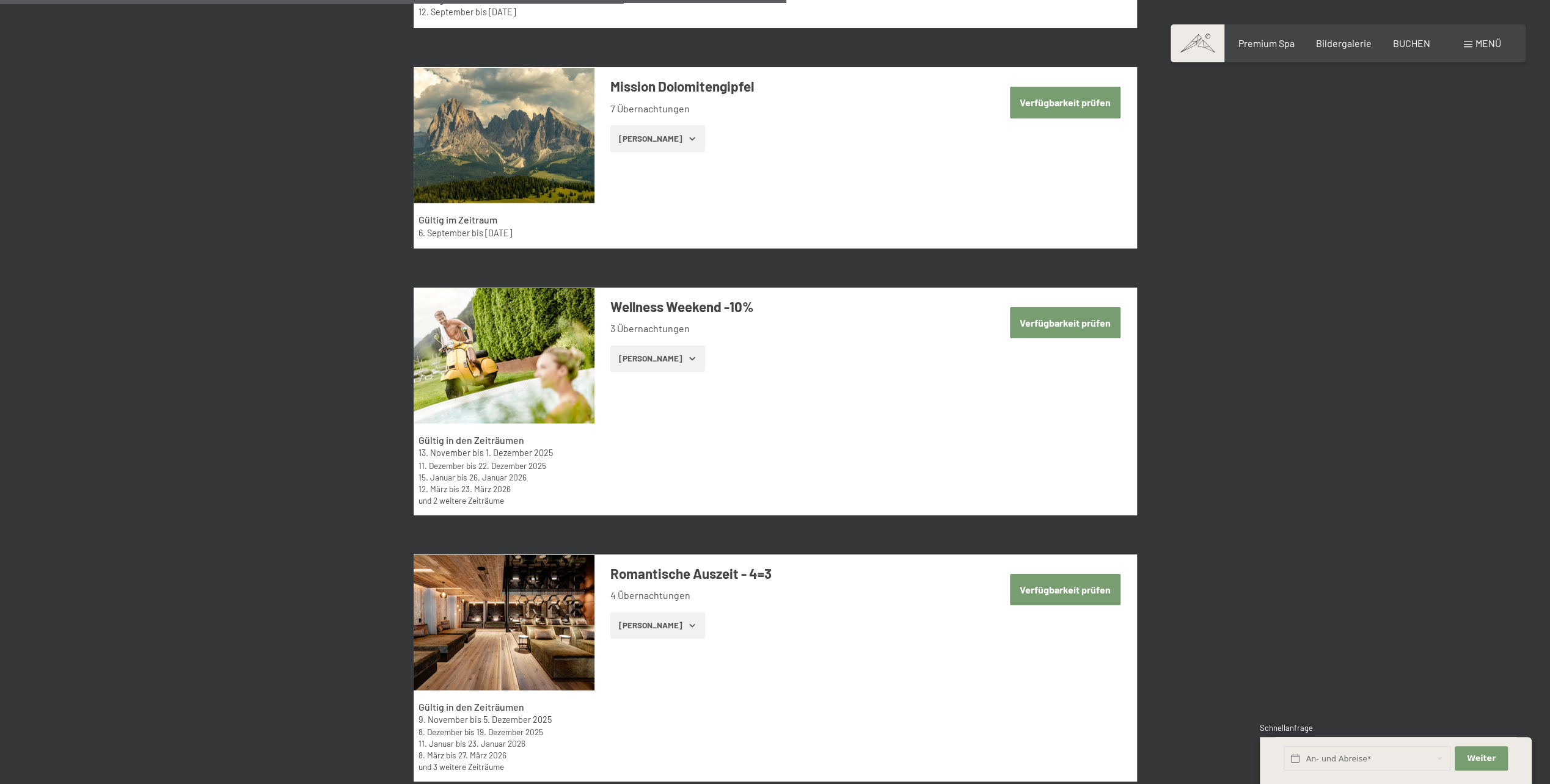
scroll to position [2321, 0]
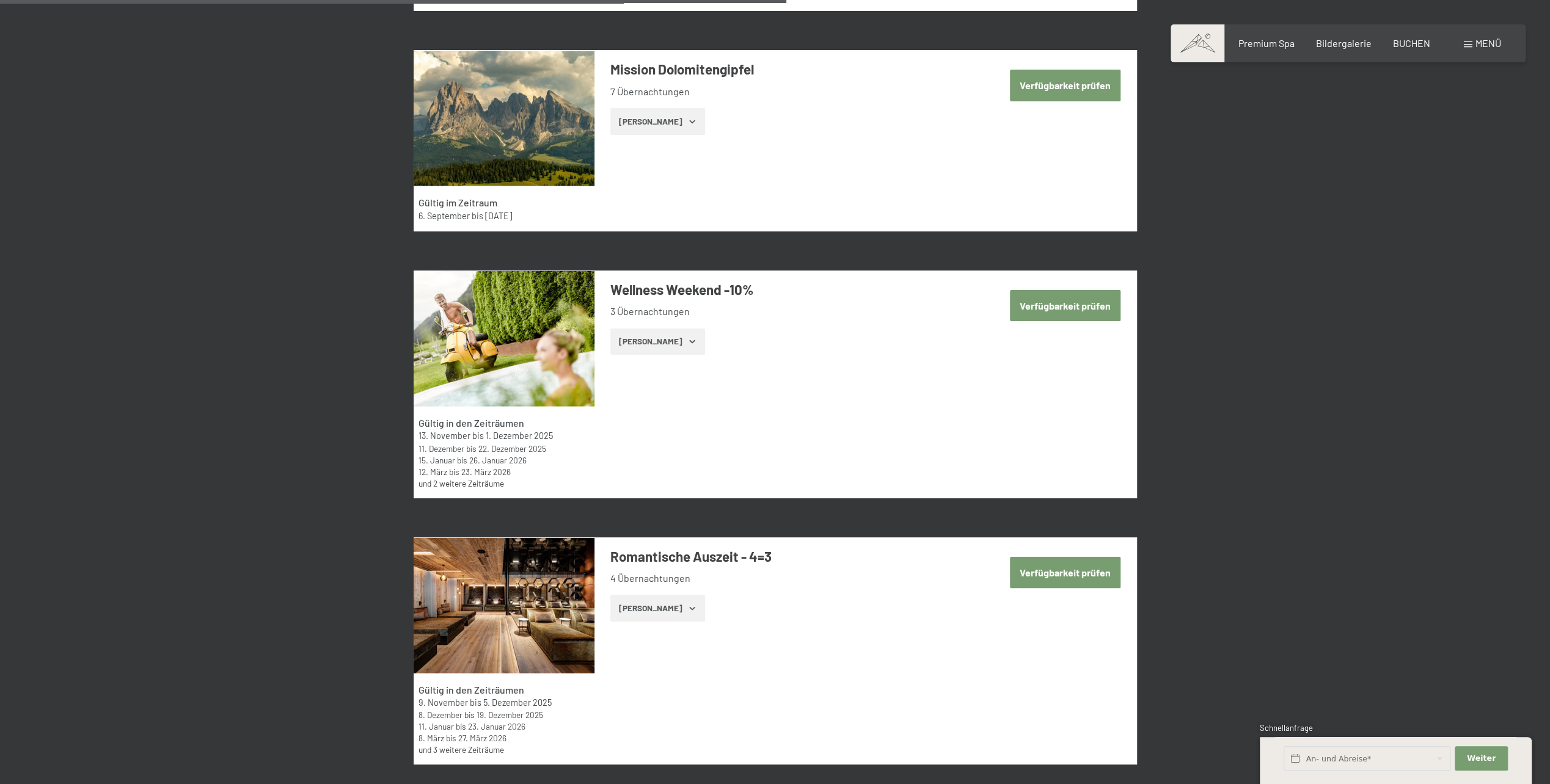
click at [675, 346] on button "Zeige Zimmer" at bounding box center [657, 342] width 95 height 27
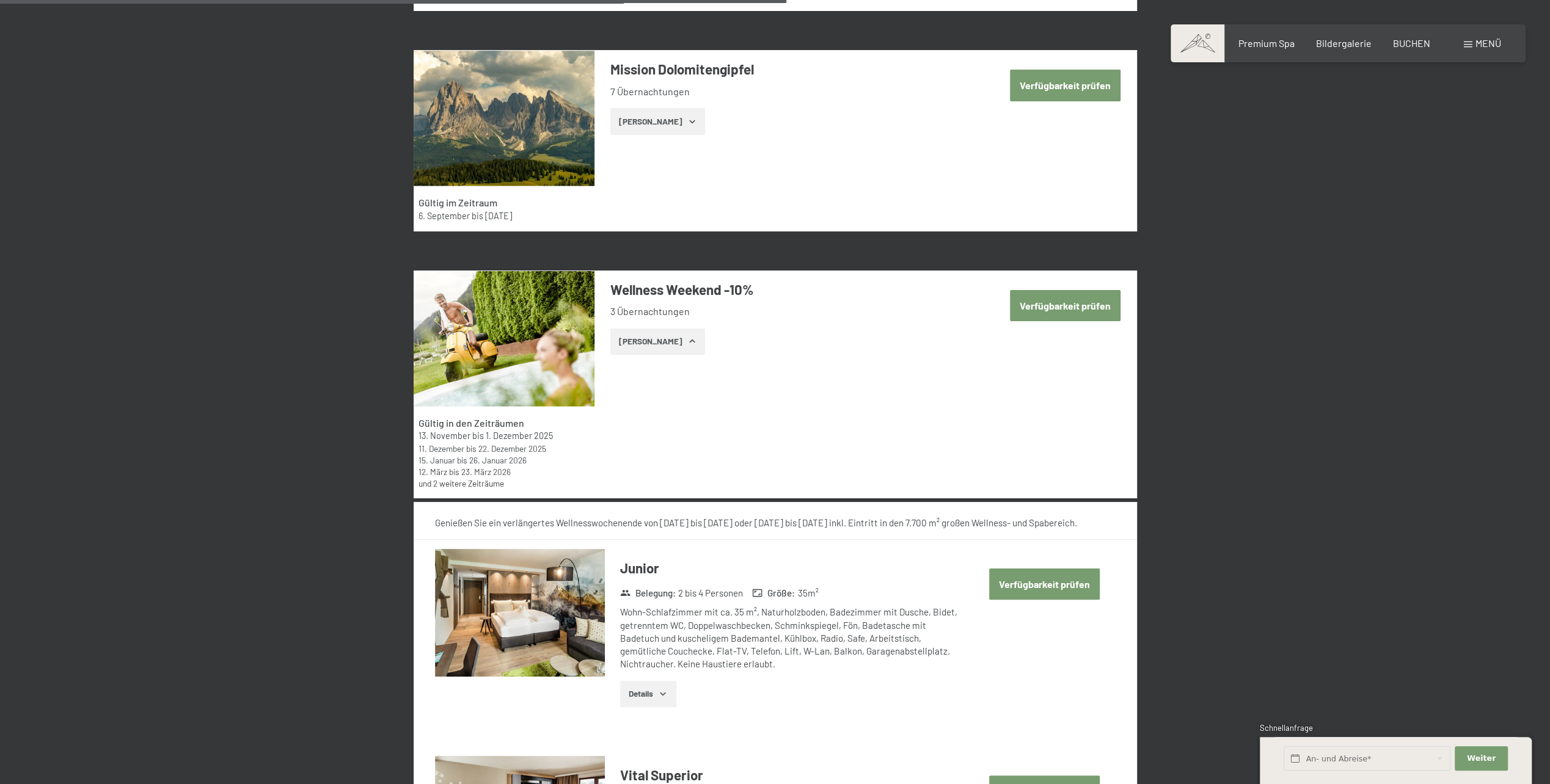
click at [675, 346] on button "Zeige Zimmer" at bounding box center [657, 342] width 95 height 27
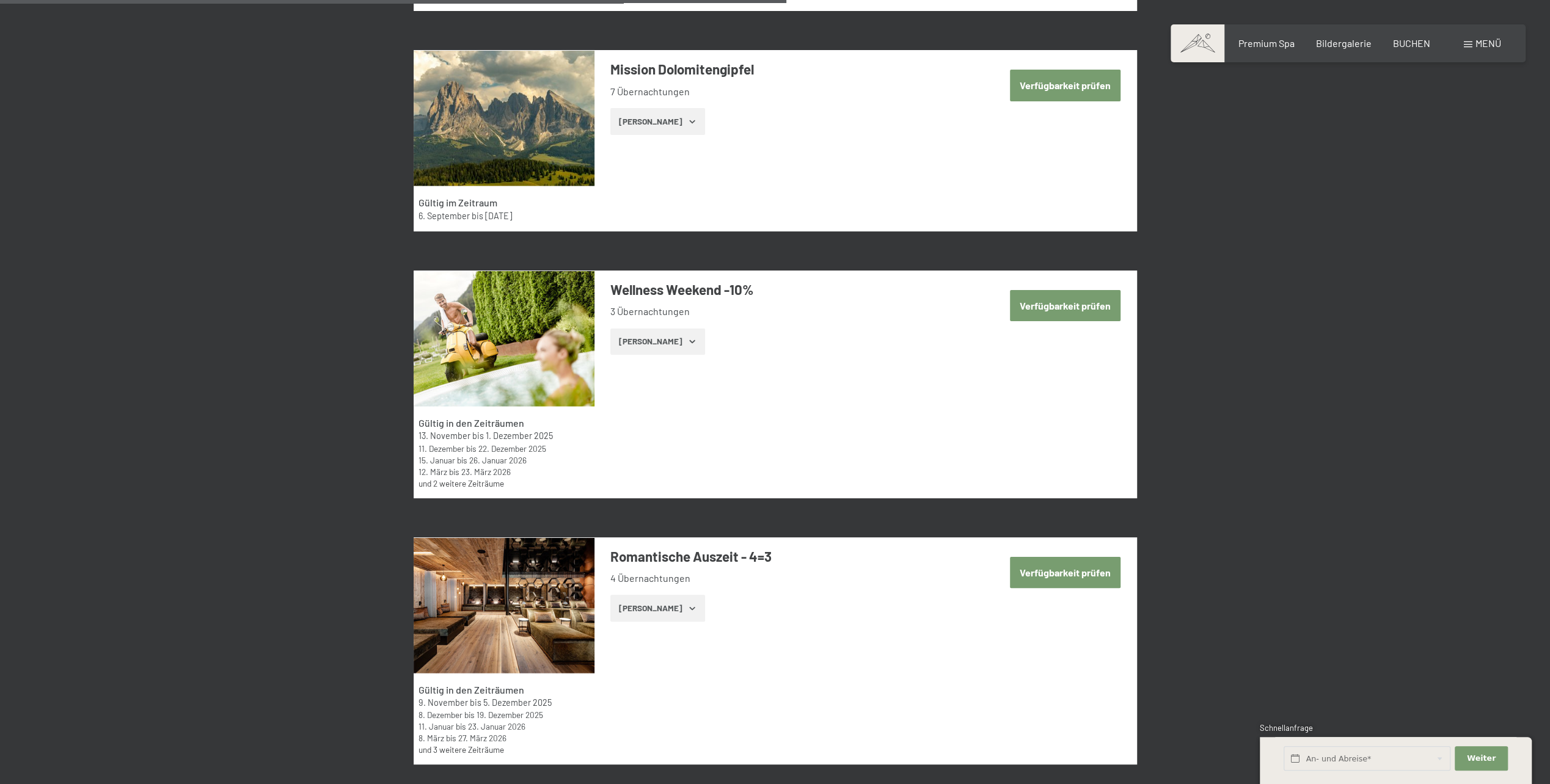
click at [687, 340] on icon "button" at bounding box center [692, 342] width 9 height 9
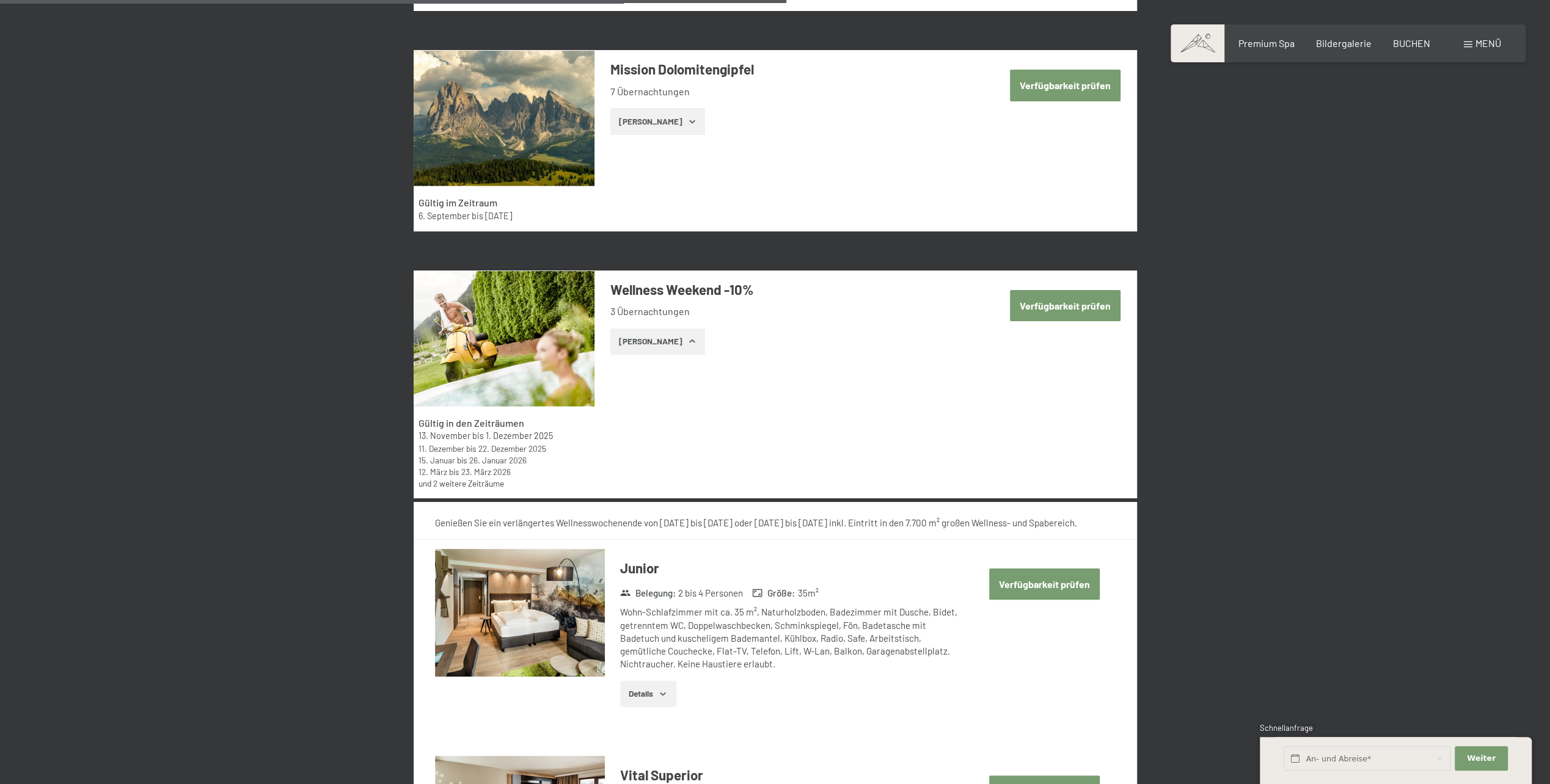
click at [689, 340] on icon "button" at bounding box center [692, 341] width 6 height 3
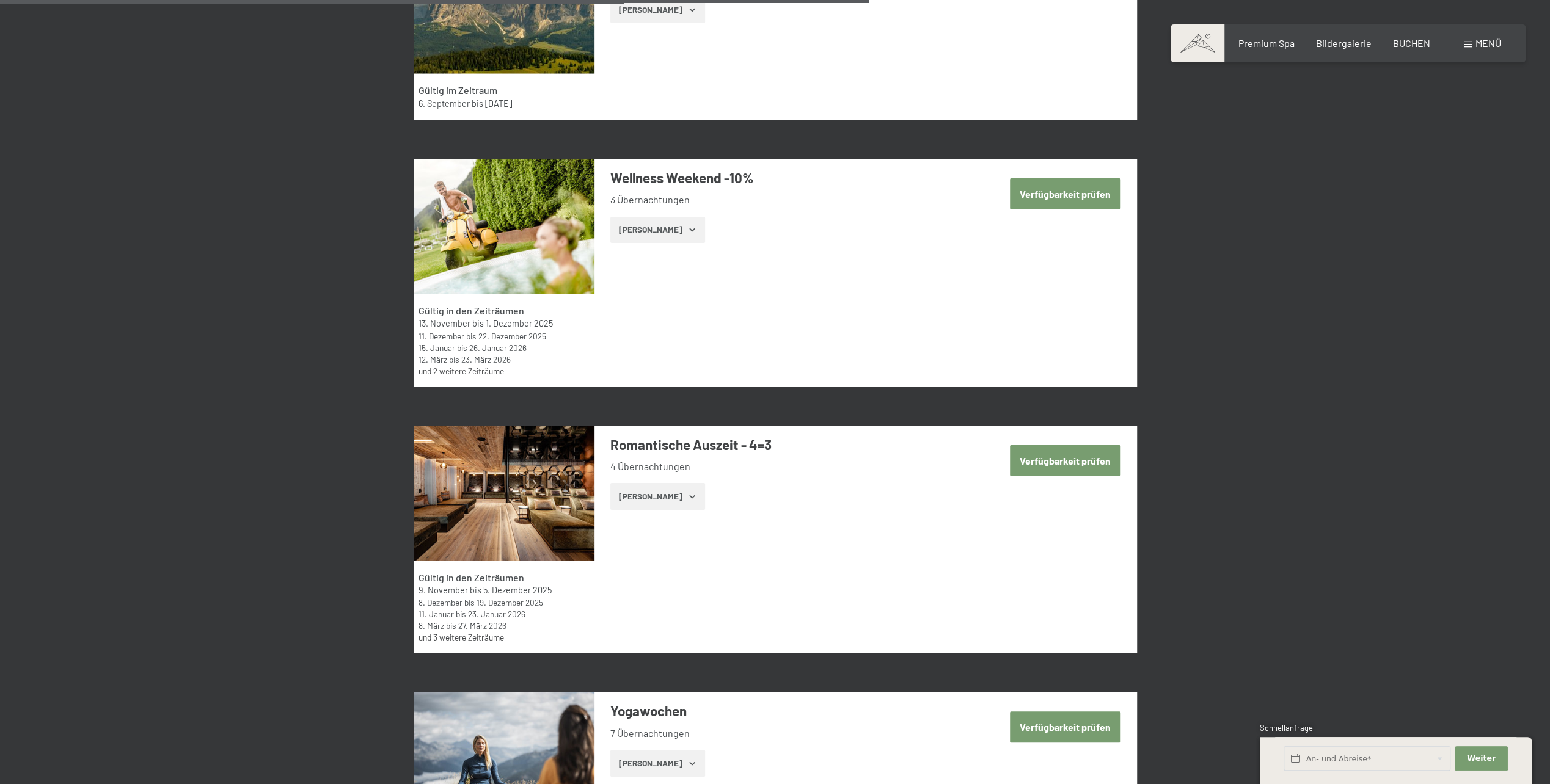
scroll to position [2565, 0]
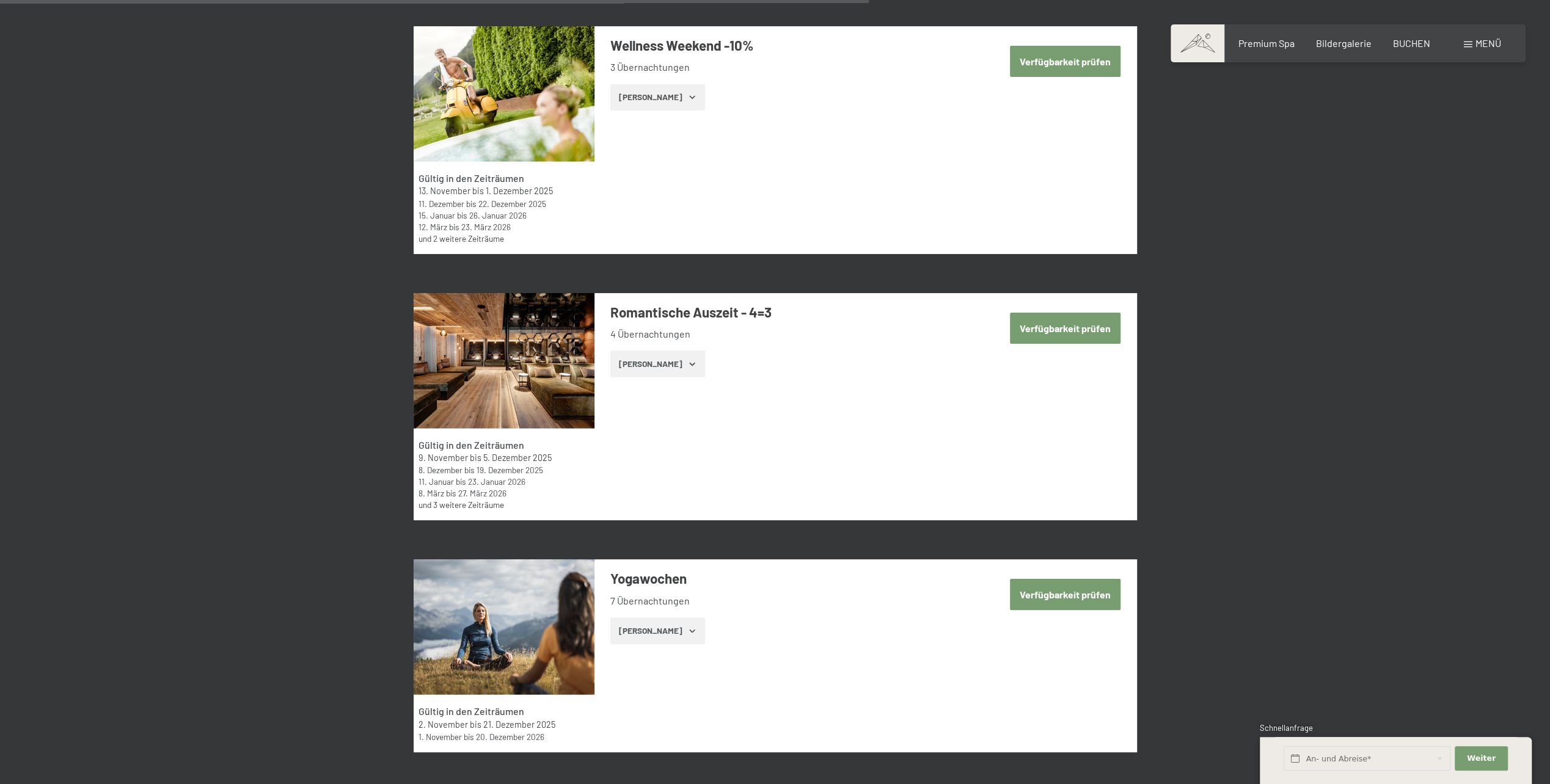
click at [687, 364] on icon "button" at bounding box center [692, 364] width 9 height 9
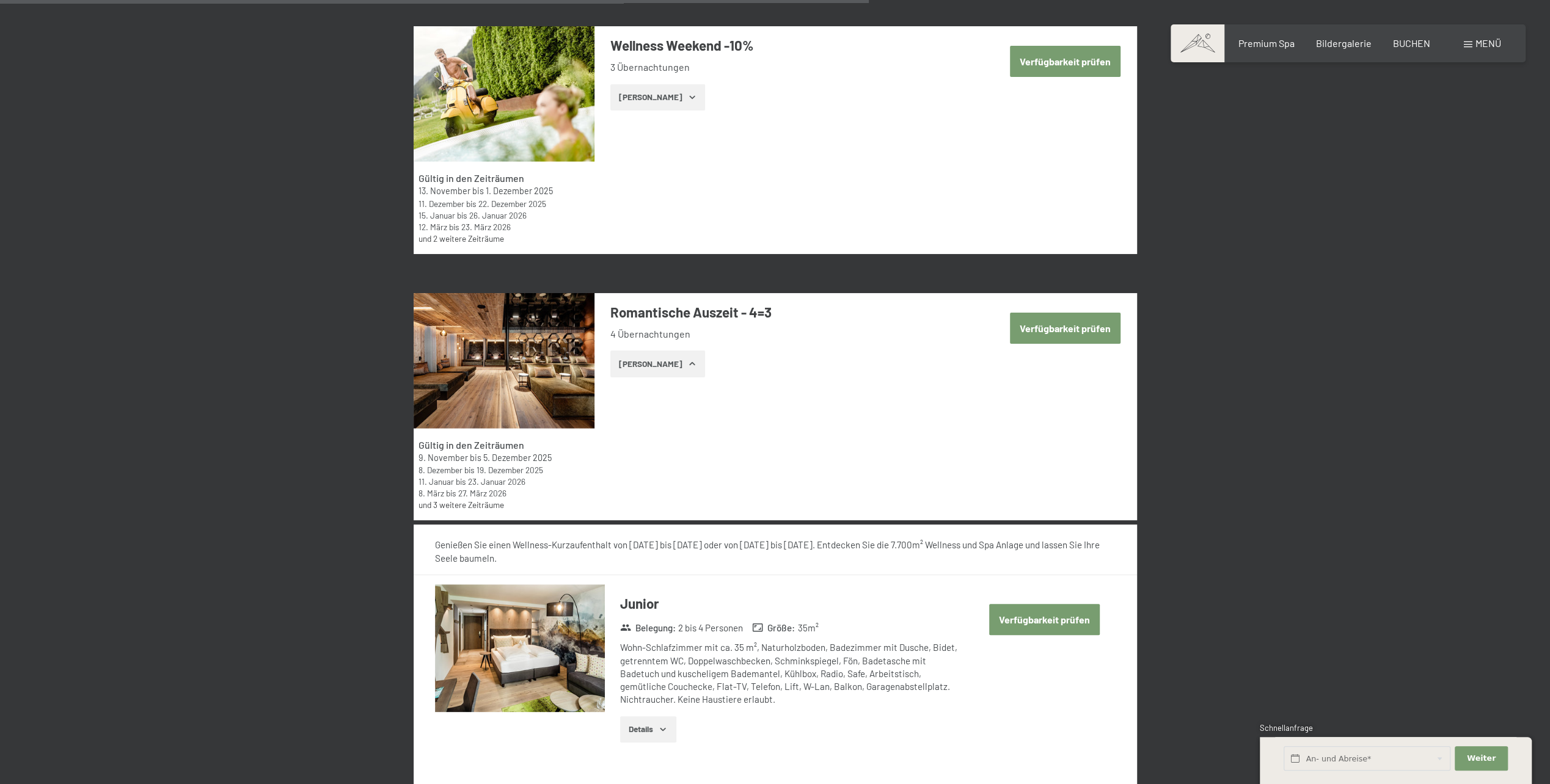
click at [687, 365] on icon "button" at bounding box center [692, 364] width 9 height 9
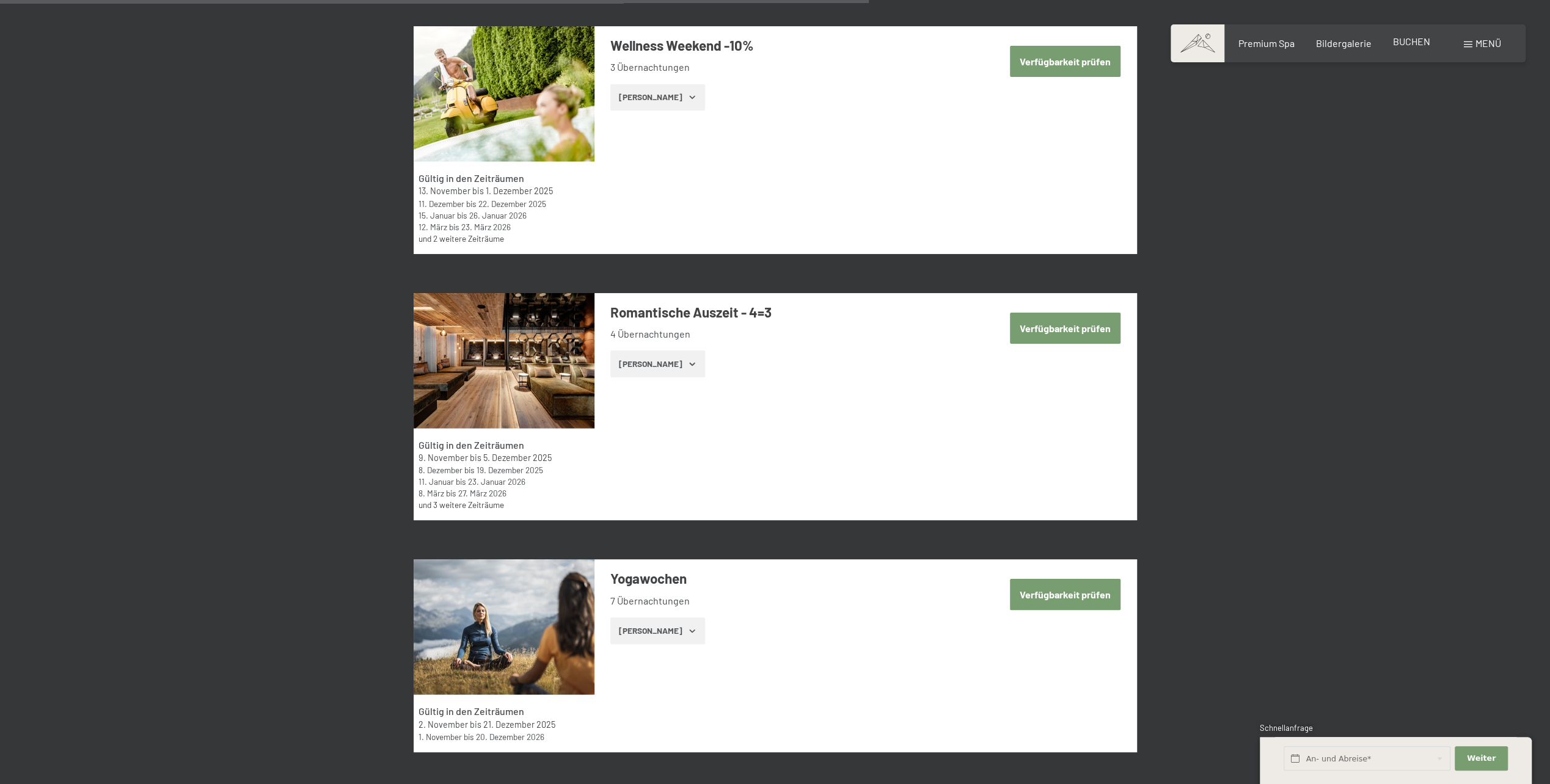
click at [1424, 41] on span "BUCHEN" at bounding box center [1412, 41] width 38 height 11
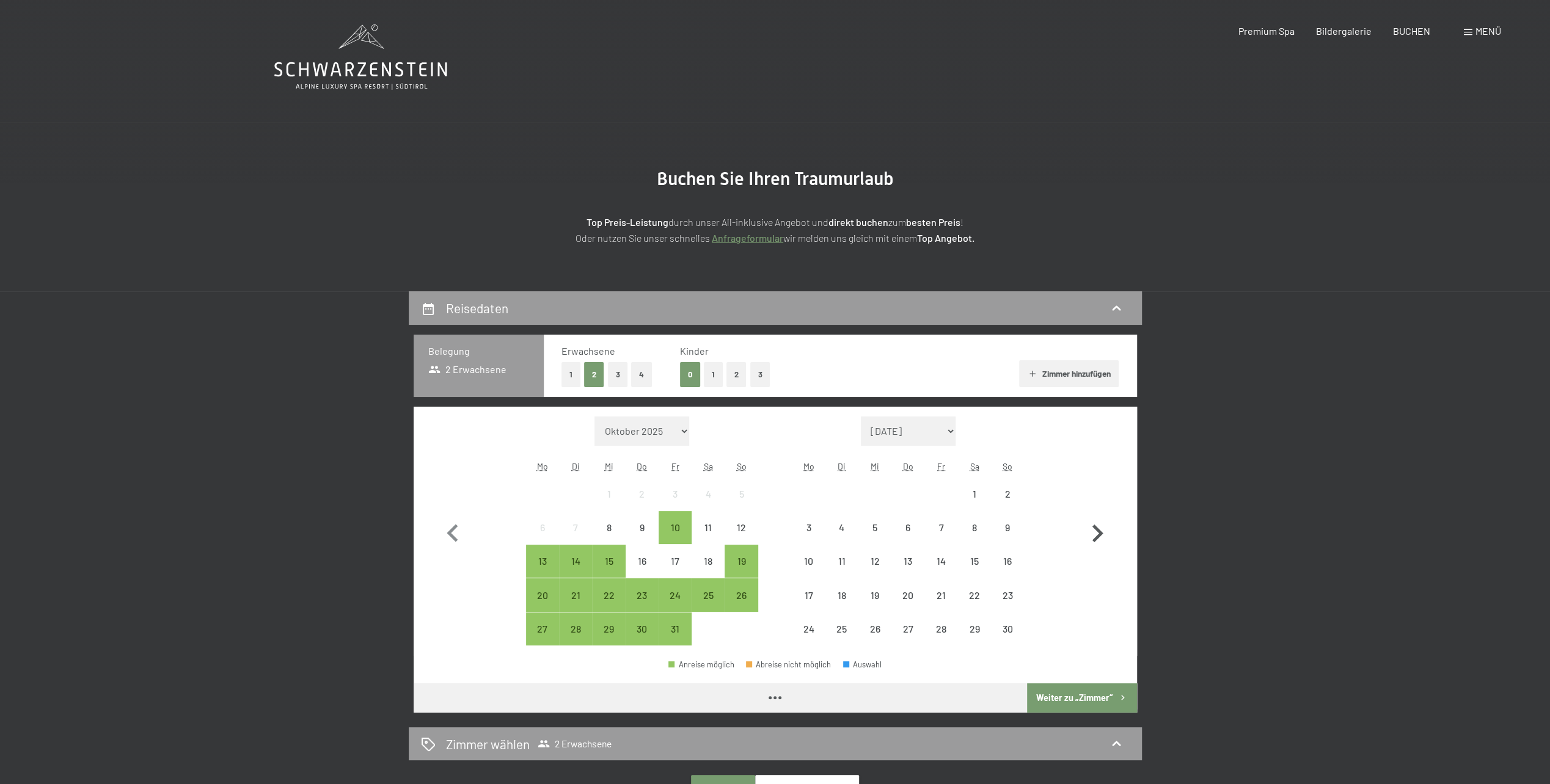
click at [1103, 525] on icon "button" at bounding box center [1098, 534] width 36 height 36
select select "[DATE]"
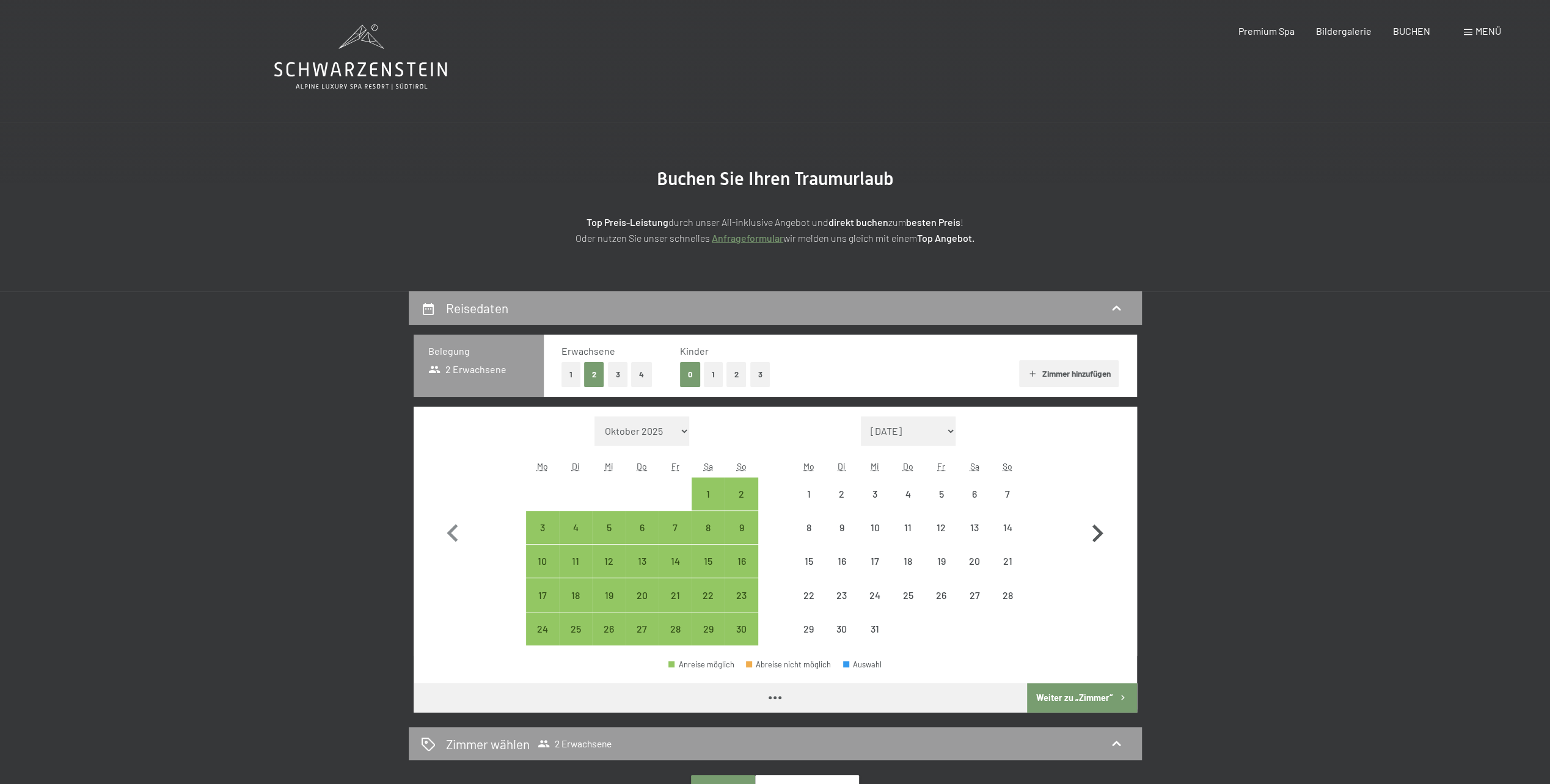
select select "[DATE]"
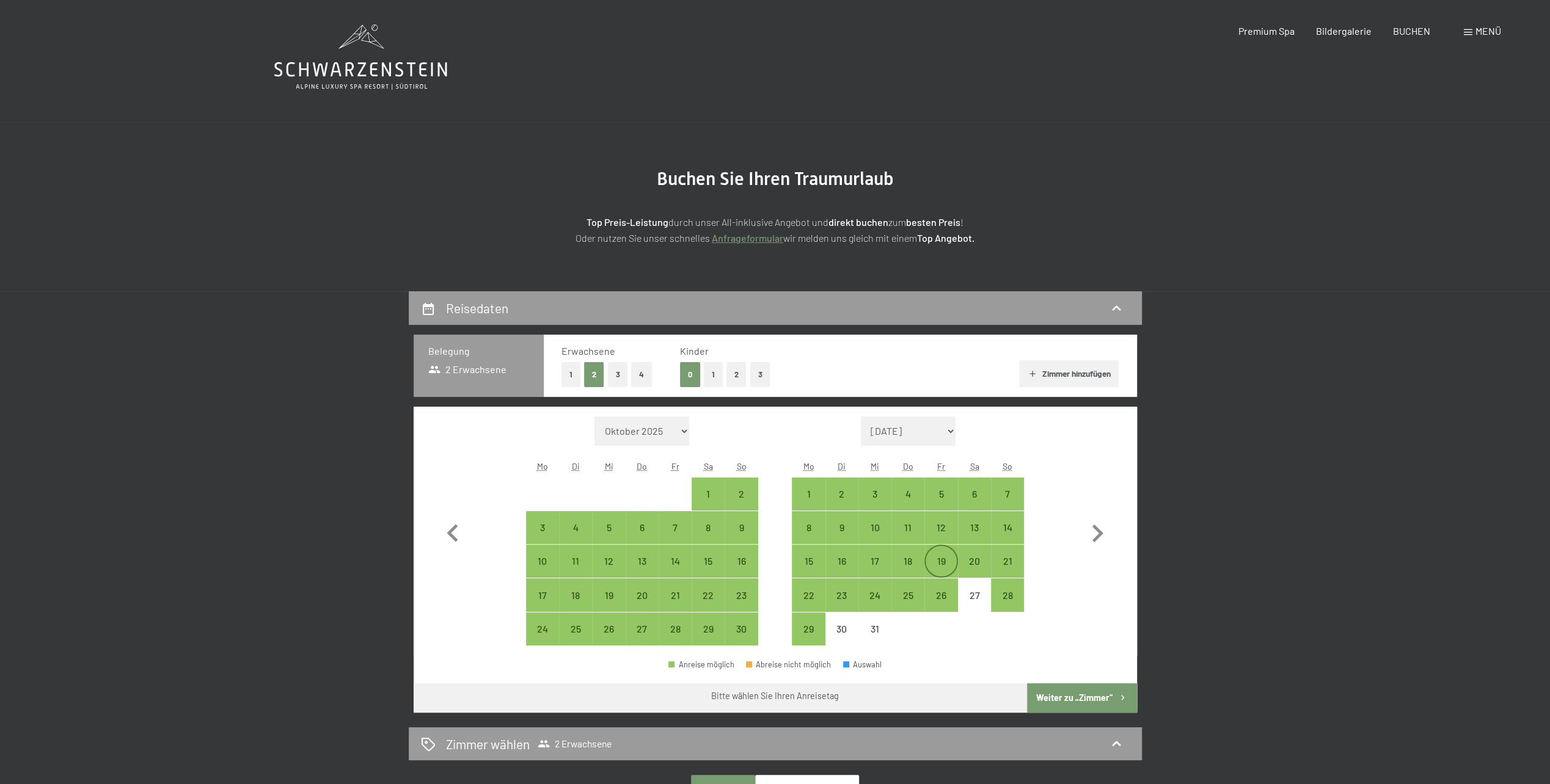
click at [937, 563] on div "19" at bounding box center [941, 571] width 30 height 30
select select "[DATE]"
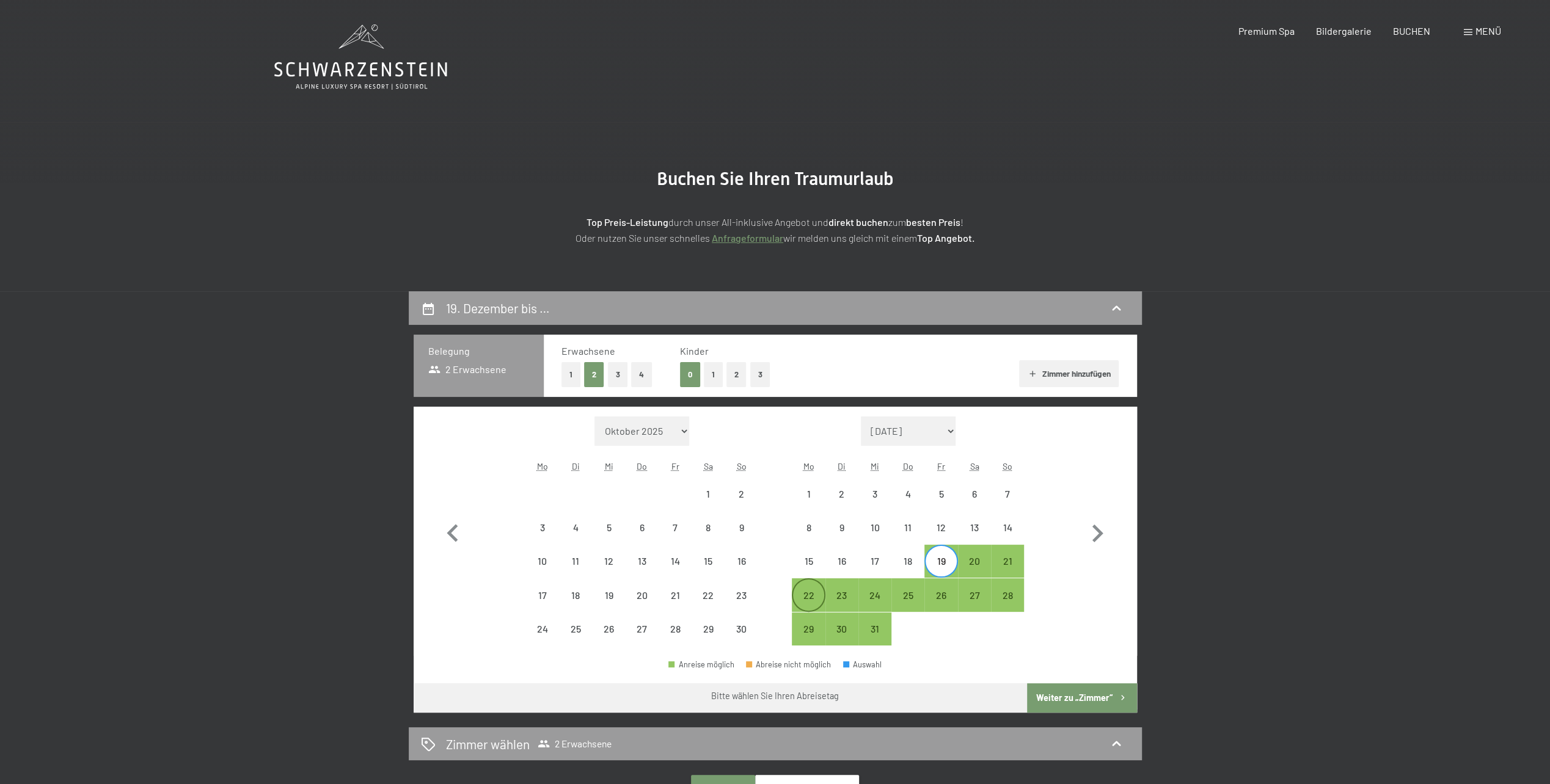
click at [809, 594] on div "22" at bounding box center [808, 605] width 30 height 30
select select "[DATE]"
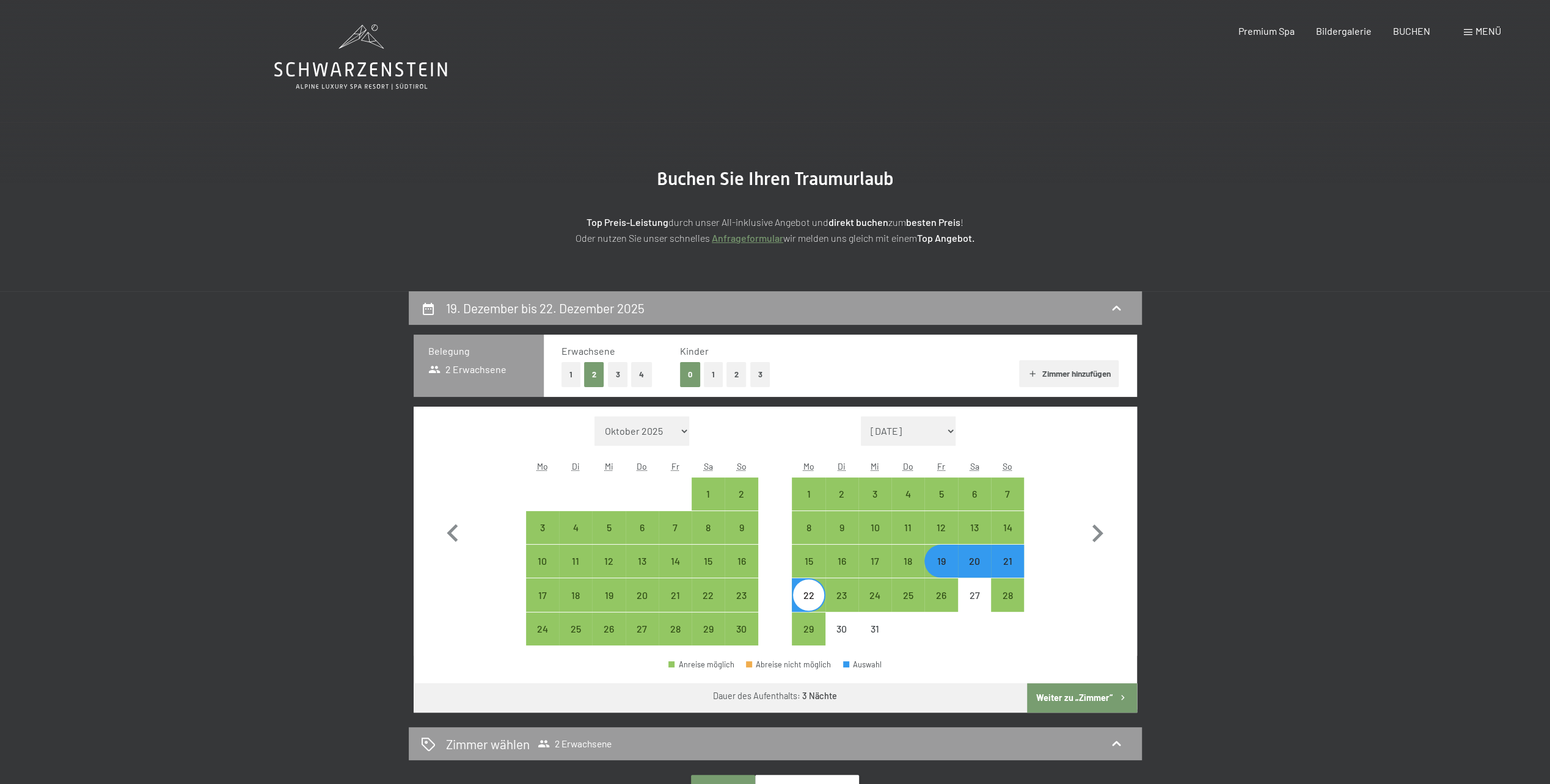
click at [1074, 694] on button "Weiter zu „Zimmer“" at bounding box center [1082, 697] width 109 height 29
select select "[DATE]"
